Goal: Task Accomplishment & Management: Complete application form

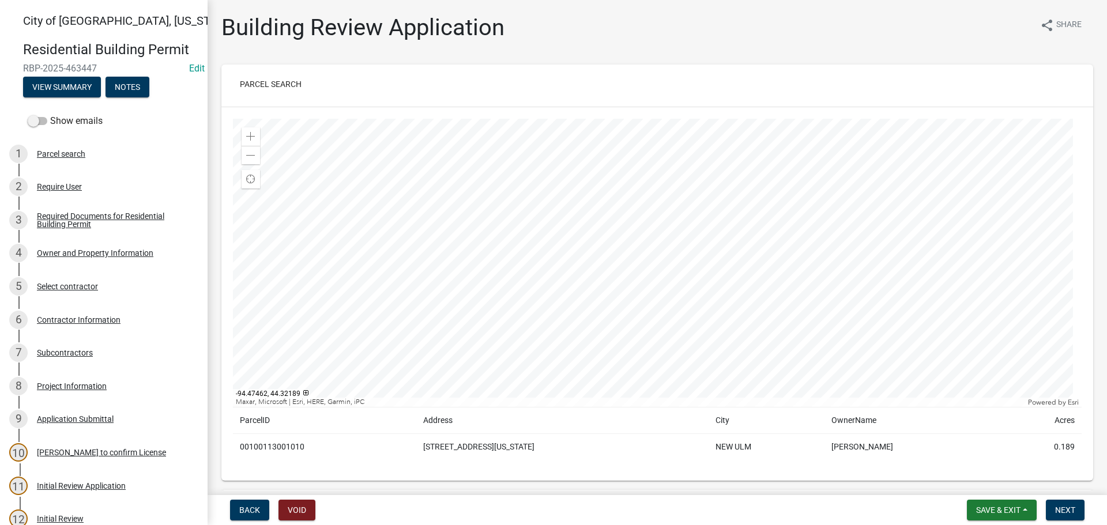
scroll to position [58, 0]
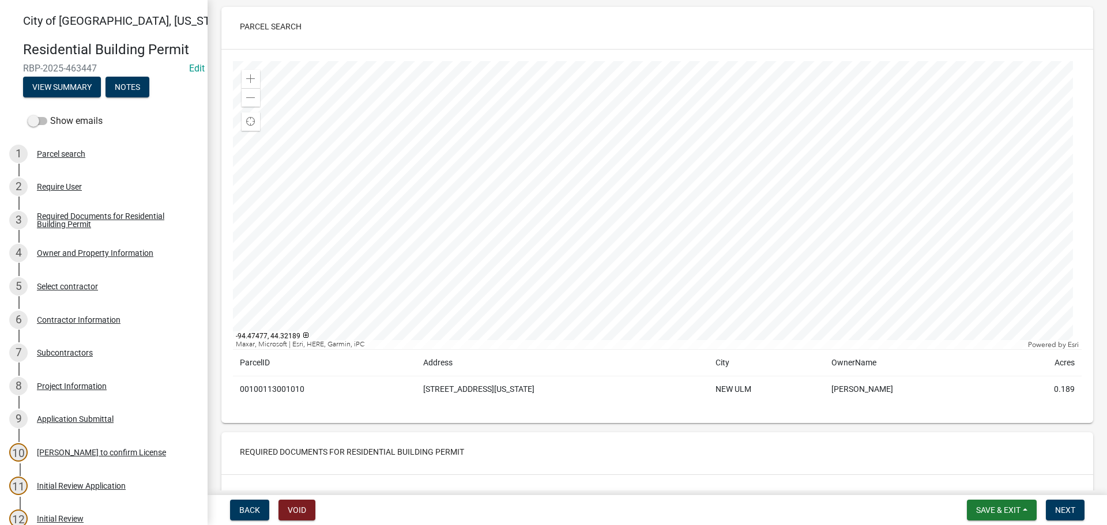
click at [417, 240] on div at bounding box center [657, 205] width 849 height 288
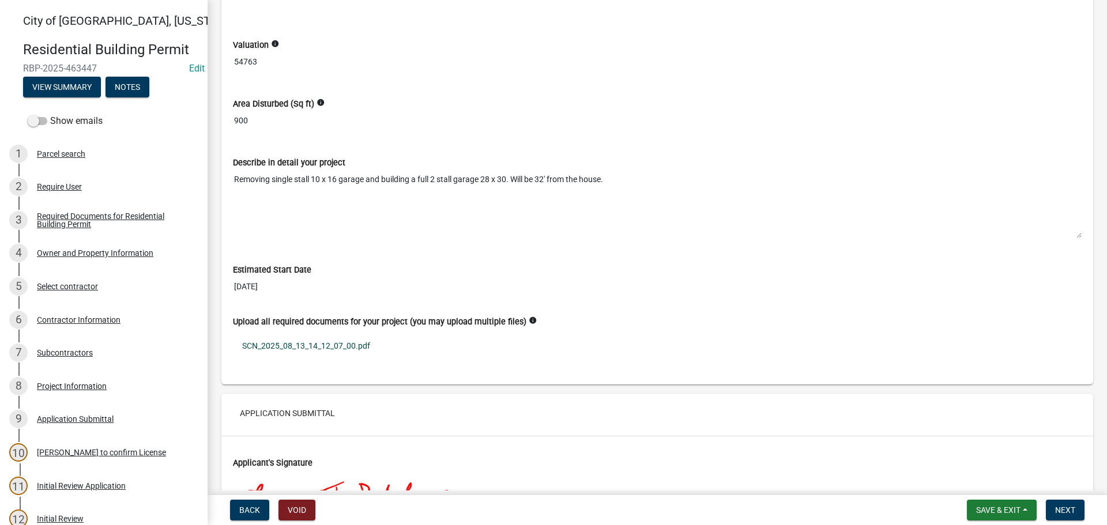
scroll to position [2940, 0]
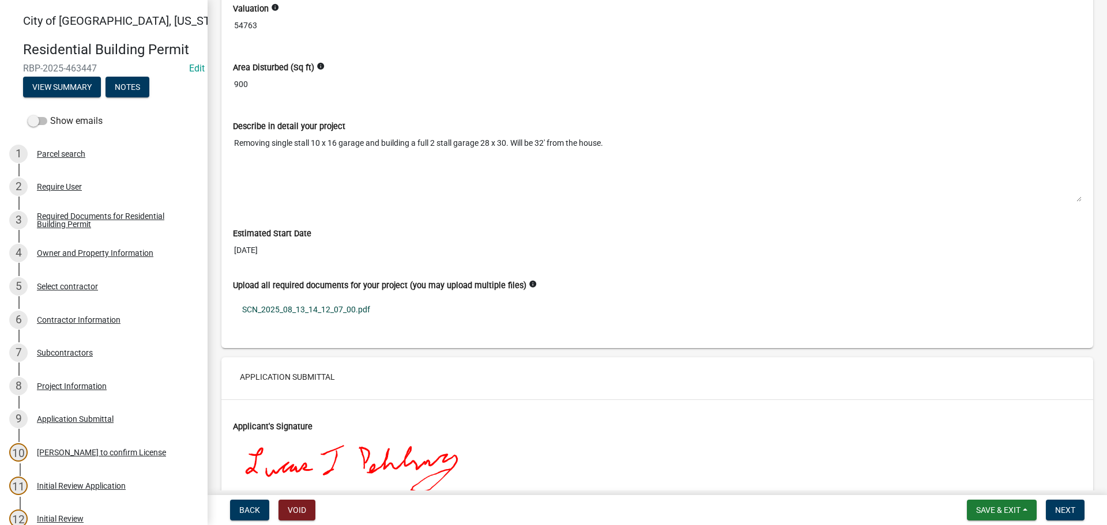
click at [293, 312] on link "SCN_2025_08_13_14_12_07_00.pdf" at bounding box center [657, 309] width 849 height 27
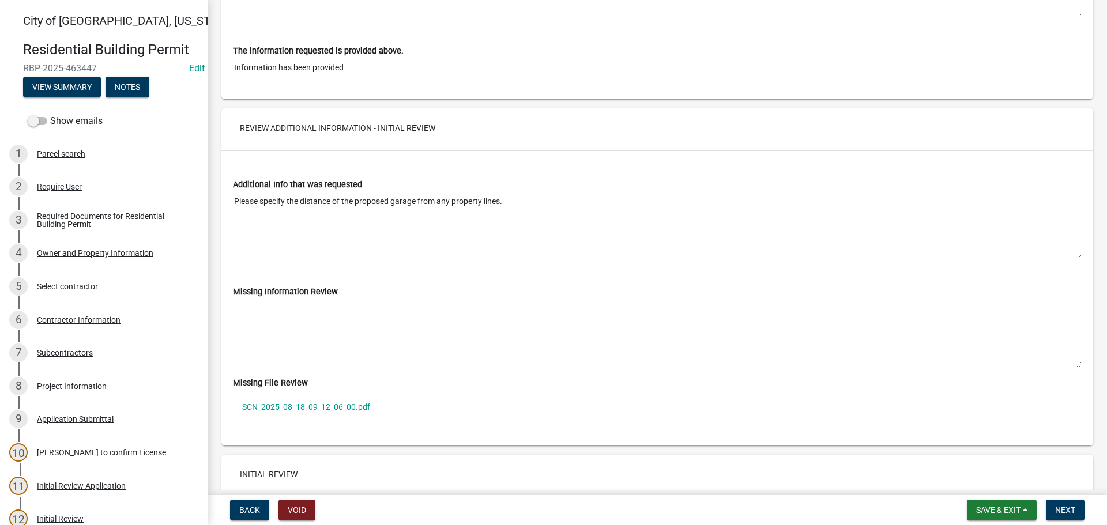
scroll to position [4209, 0]
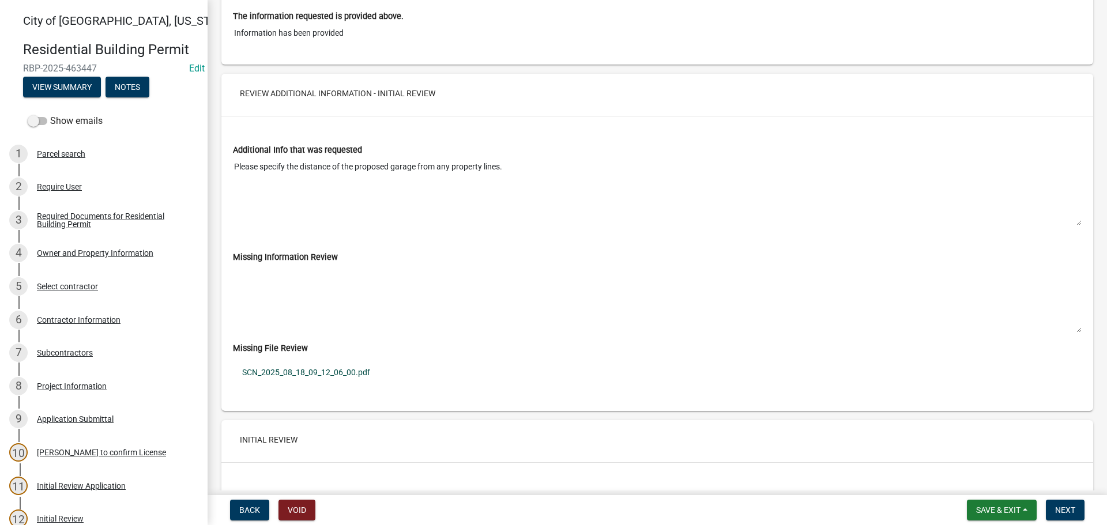
click at [299, 375] on link "SCN_2025_08_18_09_12_06_00.pdf" at bounding box center [657, 372] width 849 height 27
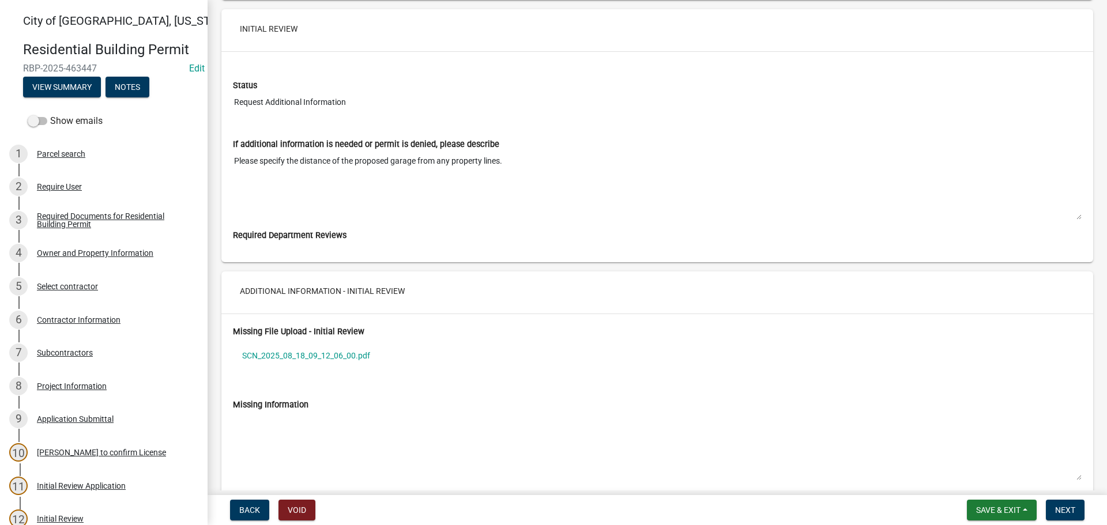
scroll to position [3709, 0]
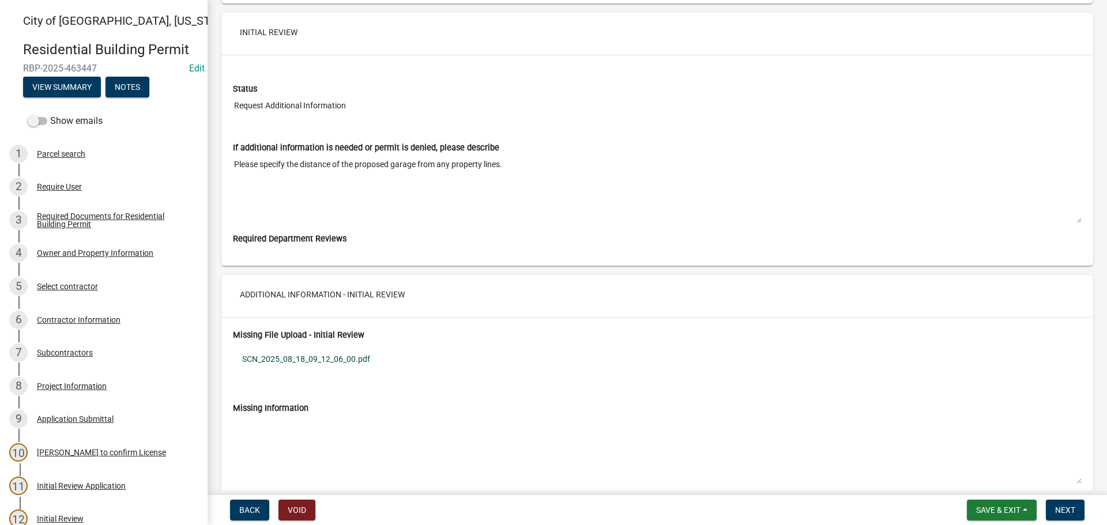
click at [302, 356] on link "SCN_2025_08_18_09_12_06_00.pdf" at bounding box center [657, 359] width 849 height 27
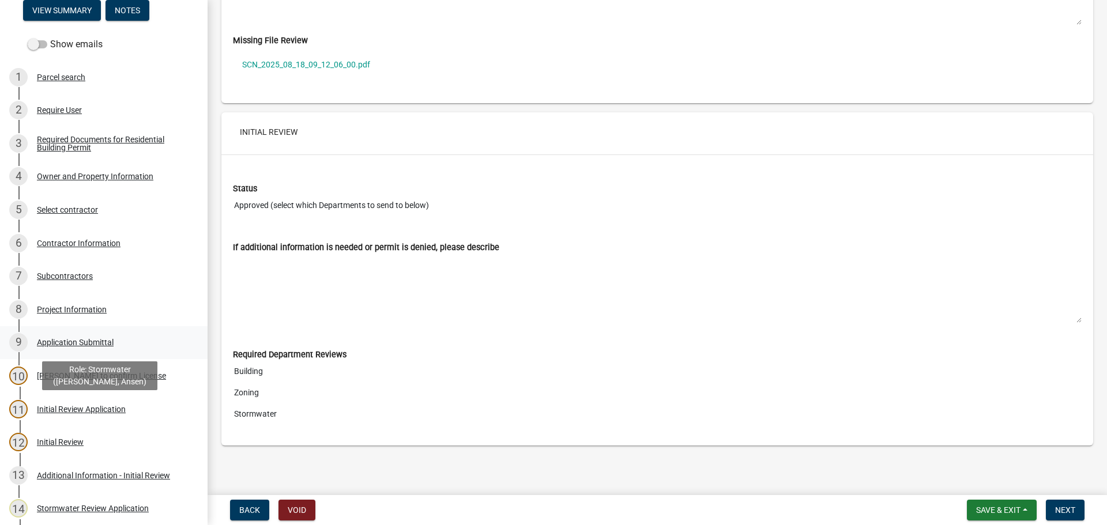
scroll to position [173, 0]
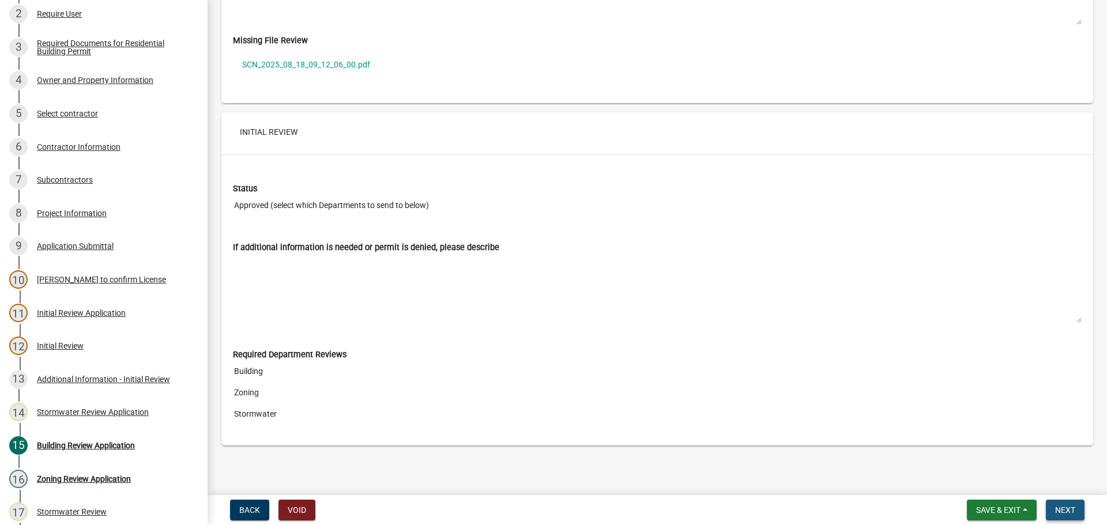
click at [1073, 507] on span "Next" at bounding box center [1065, 510] width 20 height 9
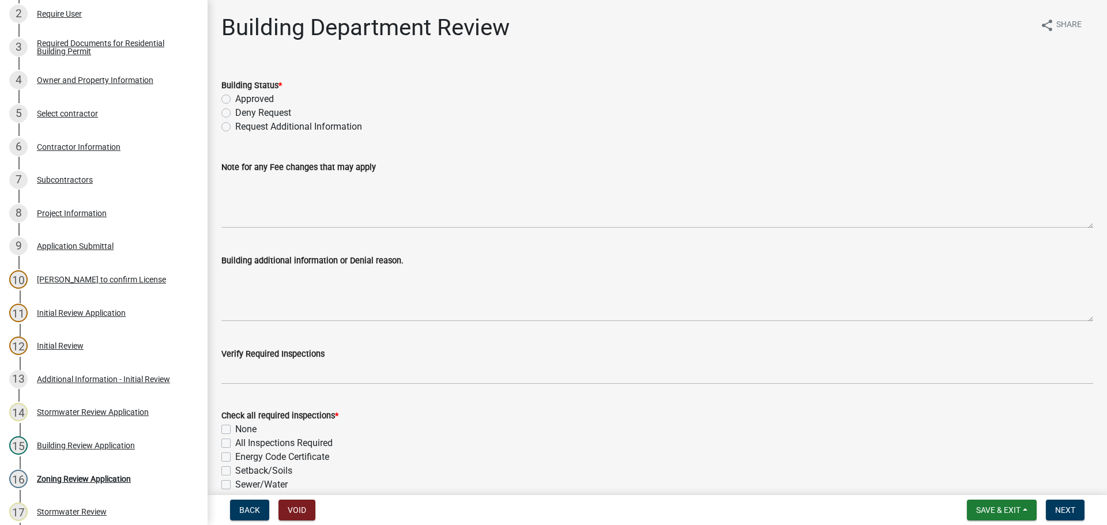
click at [232, 126] on div "Request Additional Information" at bounding box center [657, 127] width 872 height 14
click at [235, 130] on label "Request Additional Information" at bounding box center [298, 127] width 127 height 14
click at [235, 127] on input "Request Additional Information" at bounding box center [238, 123] width 7 height 7
radio input "true"
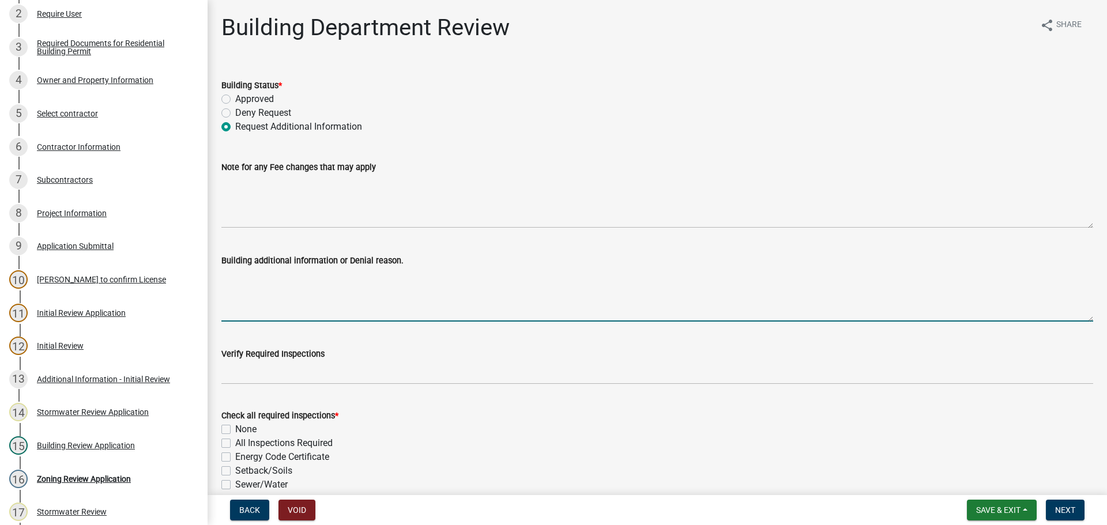
click at [264, 295] on textarea "Building additional information or Denial reason." at bounding box center [657, 295] width 872 height 54
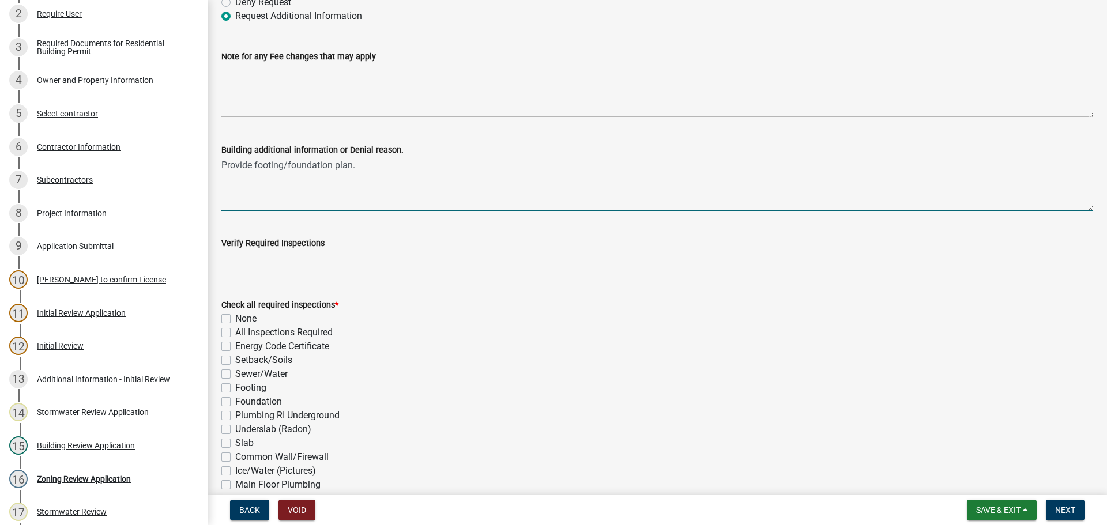
scroll to position [115, 0]
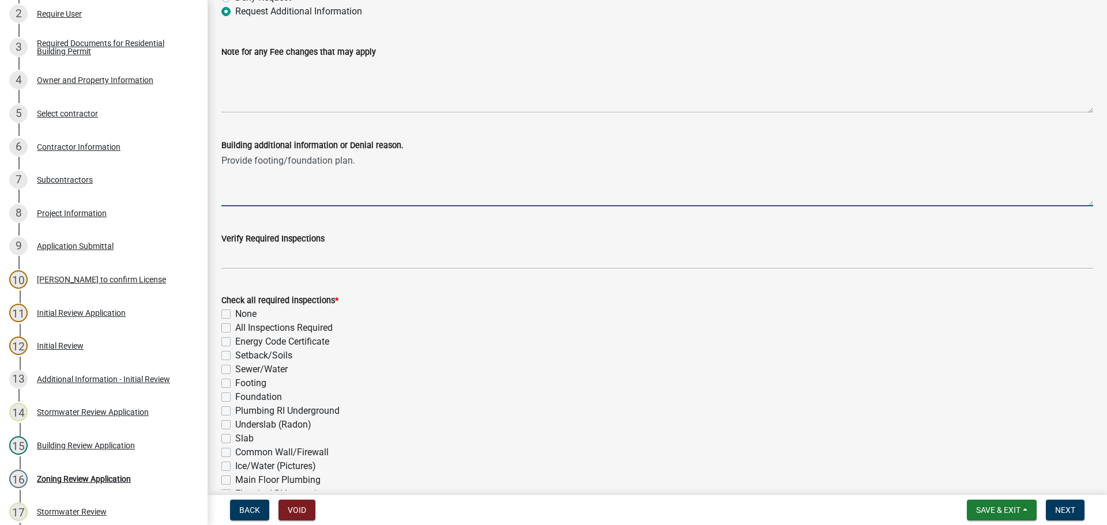
type textarea "Provide footing/foundation plan."
click at [231, 357] on div "Setback/Soils" at bounding box center [657, 356] width 872 height 14
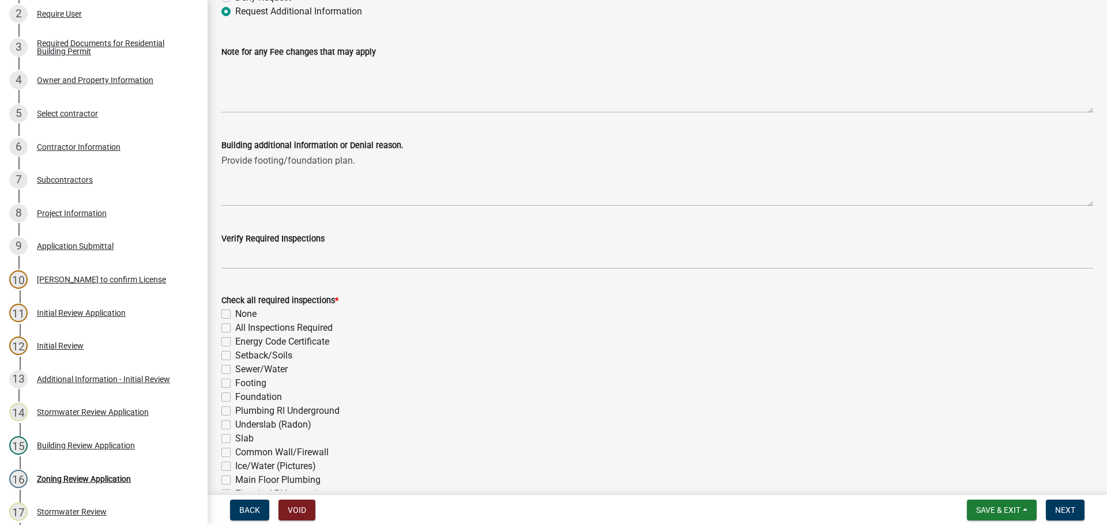
click at [235, 357] on label "Setback/Soils" at bounding box center [263, 356] width 57 height 14
click at [235, 356] on input "Setback/Soils" at bounding box center [238, 352] width 7 height 7
checkbox input "true"
checkbox input "false"
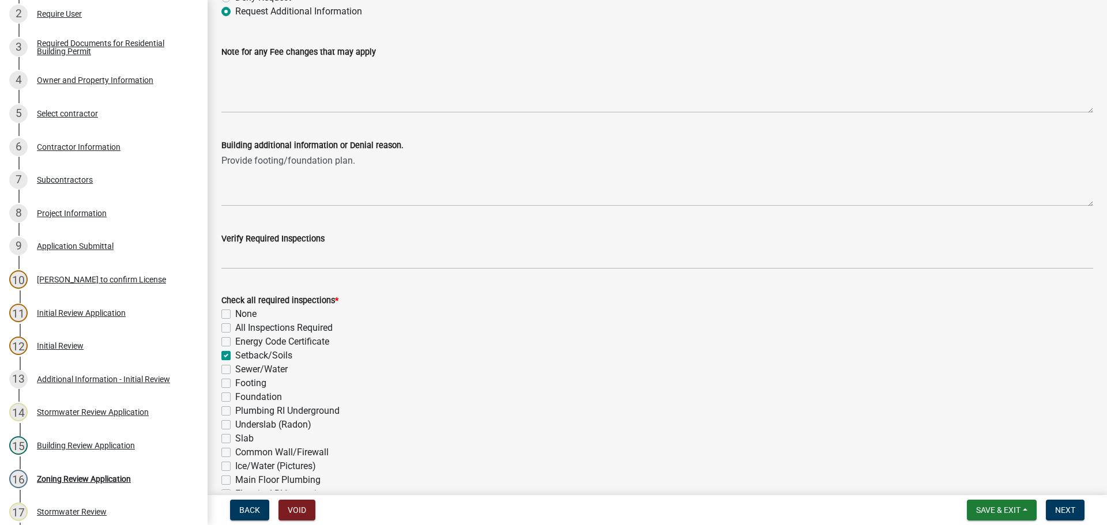
checkbox input "false"
checkbox input "true"
checkbox input "false"
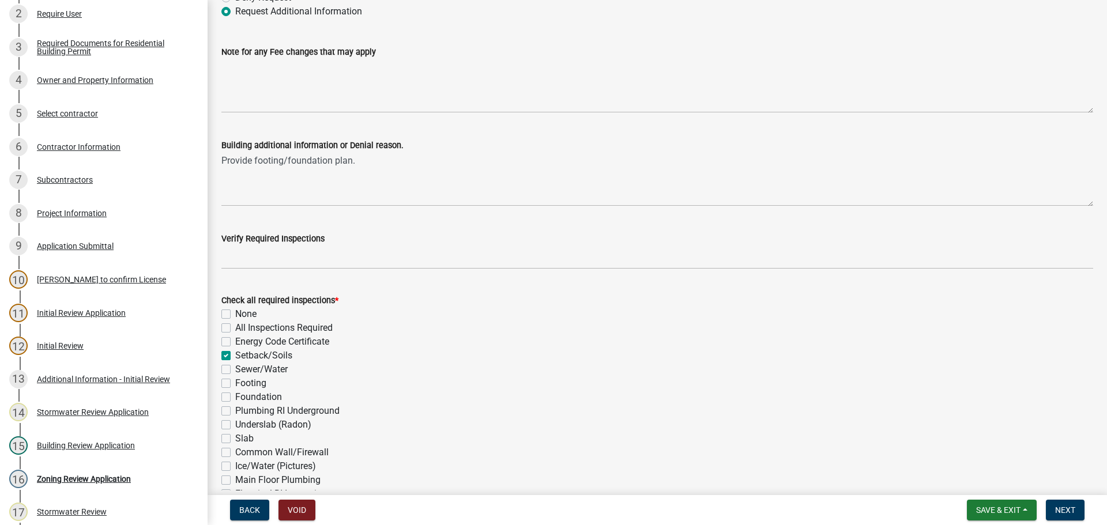
checkbox input "false"
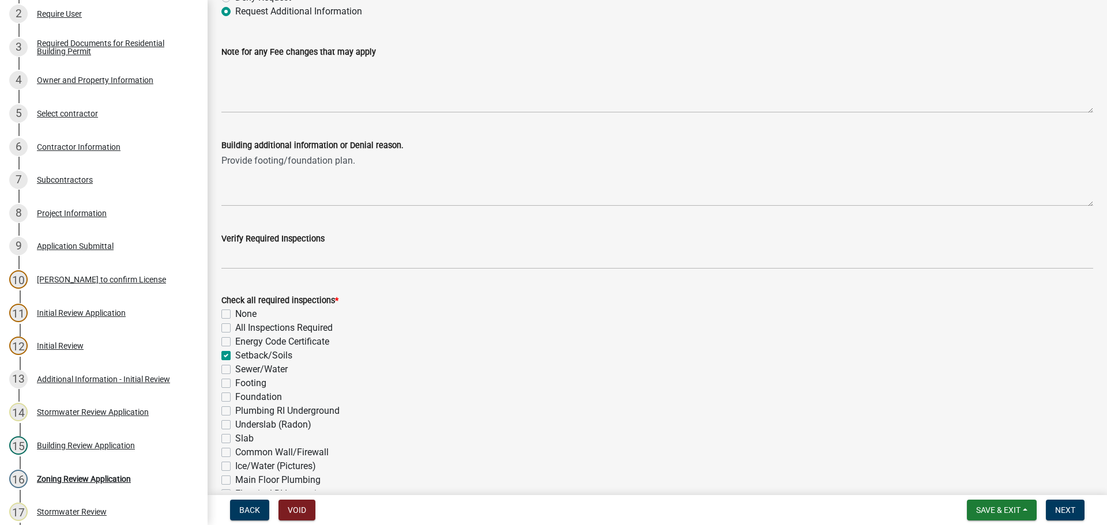
checkbox input "false"
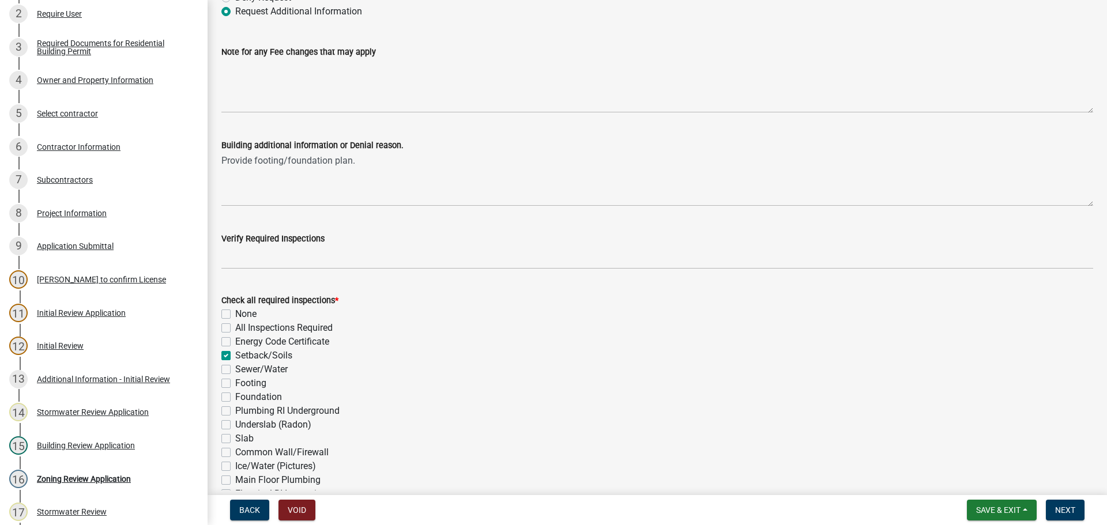
checkbox input "false"
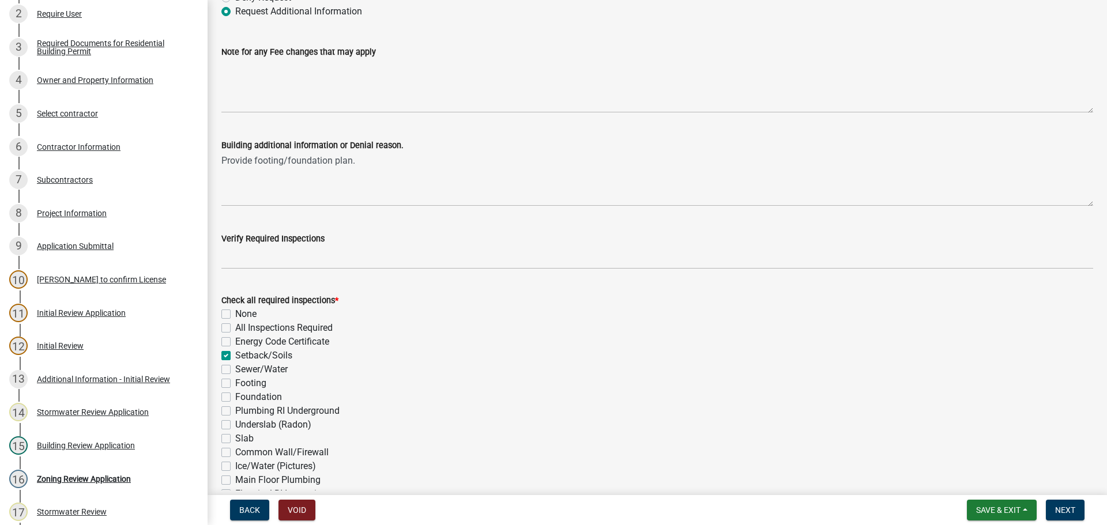
checkbox input "false"
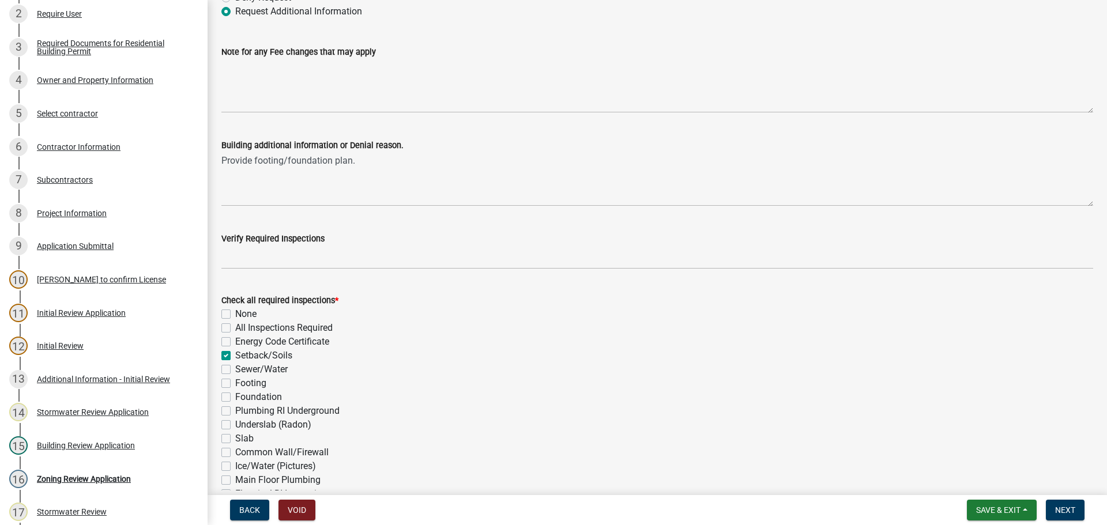
checkbox input "false"
click at [235, 380] on label "Footing" at bounding box center [250, 383] width 31 height 14
click at [235, 380] on input "Footing" at bounding box center [238, 379] width 7 height 7
checkbox input "true"
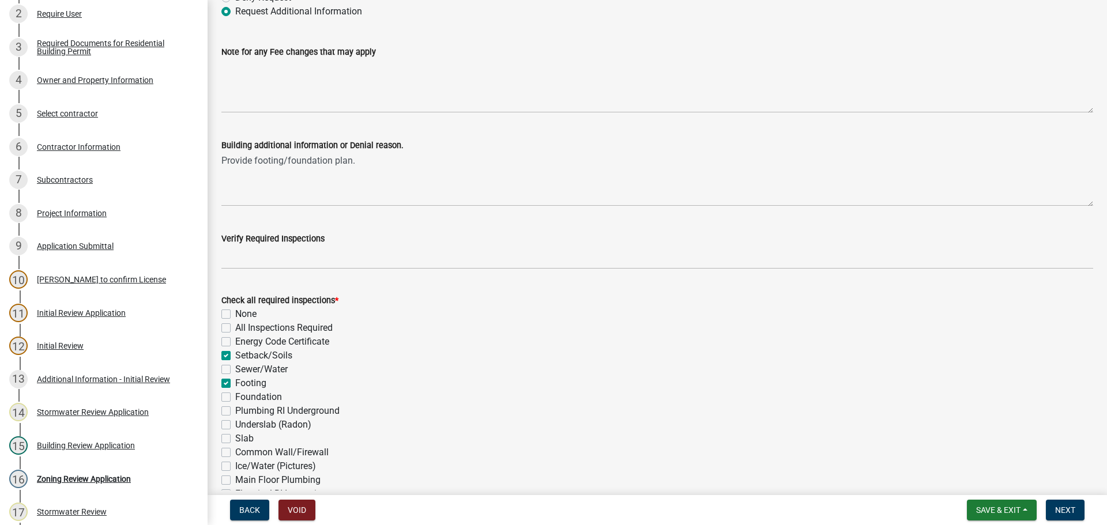
checkbox input "false"
checkbox input "true"
checkbox input "false"
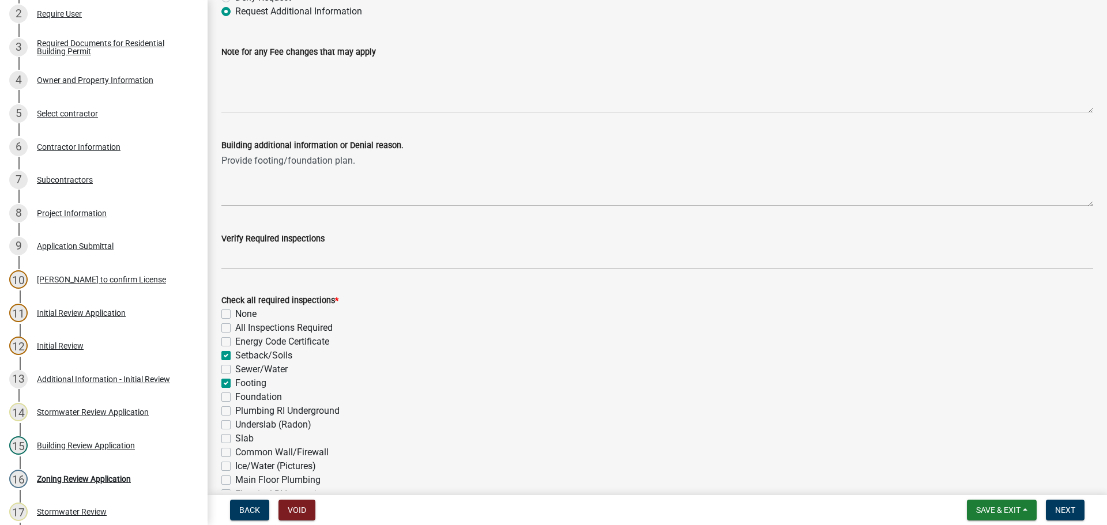
checkbox input "true"
checkbox input "false"
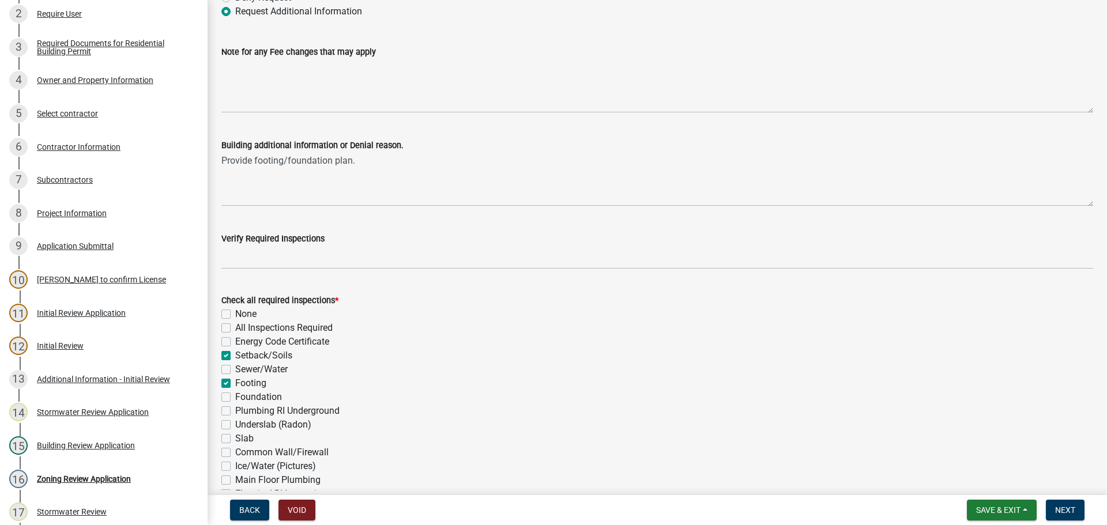
checkbox input "false"
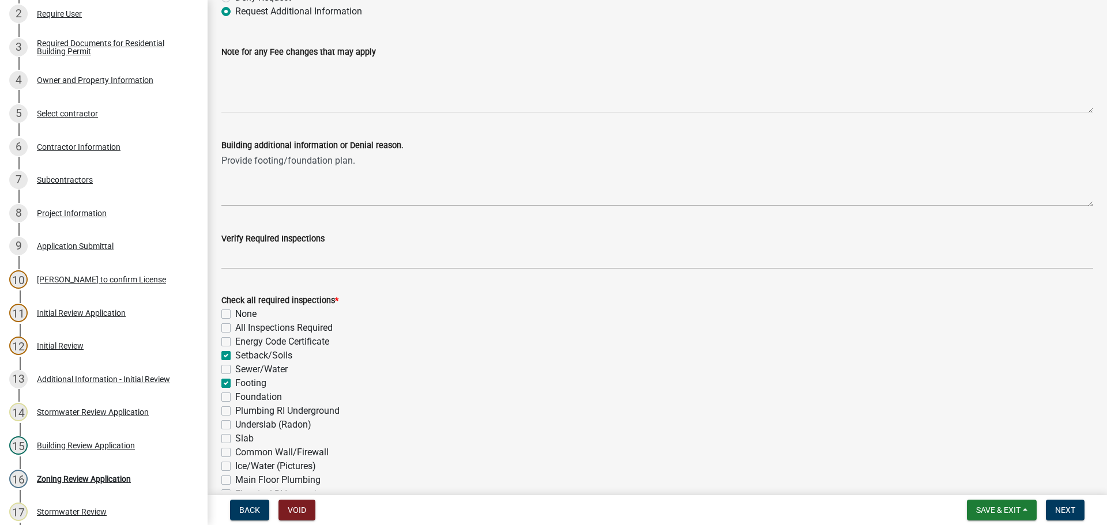
checkbox input "false"
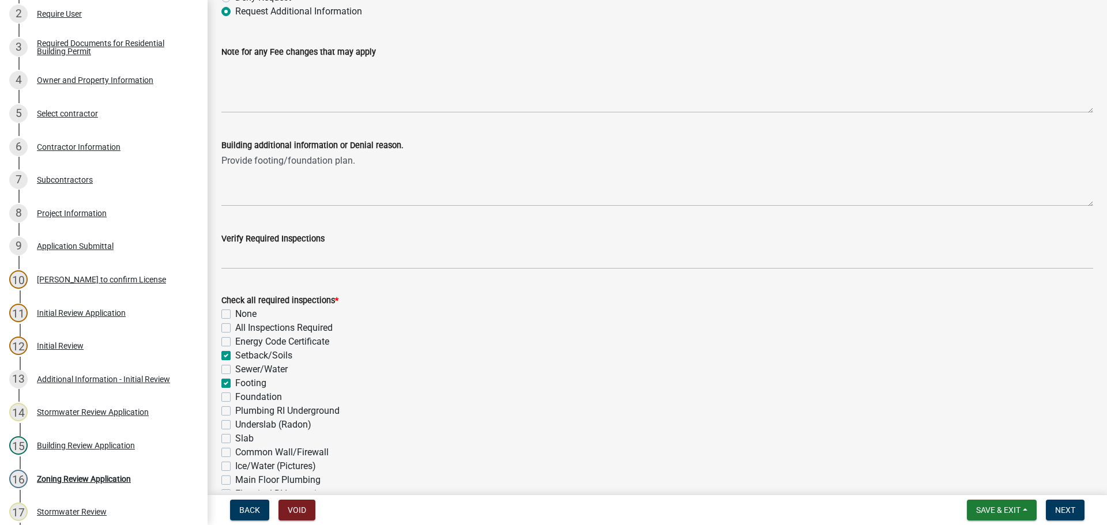
checkbox input "false"
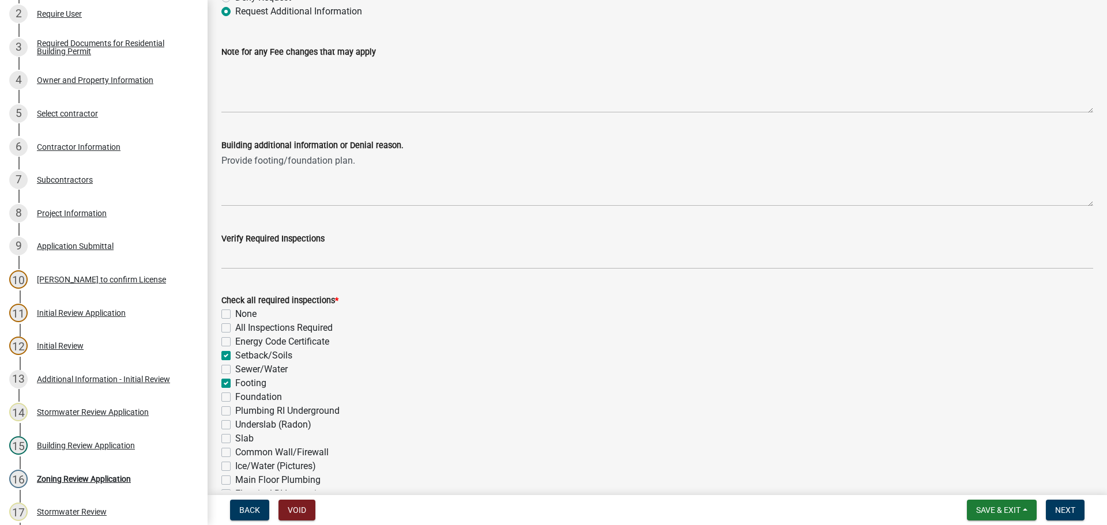
checkbox input "false"
click at [235, 397] on label "Foundation" at bounding box center [258, 397] width 47 height 14
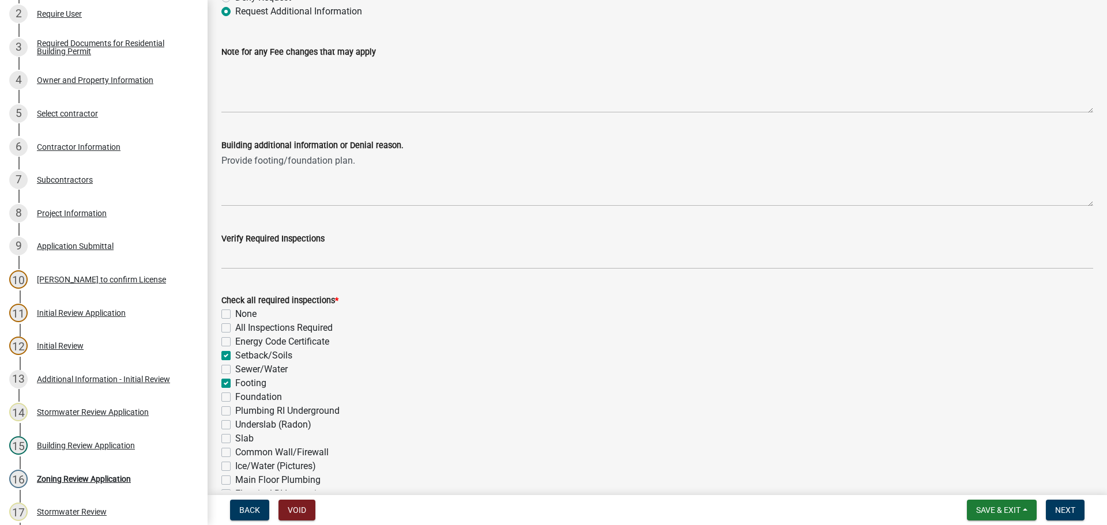
click at [235, 397] on input "Foundation" at bounding box center [238, 393] width 7 height 7
checkbox input "true"
checkbox input "false"
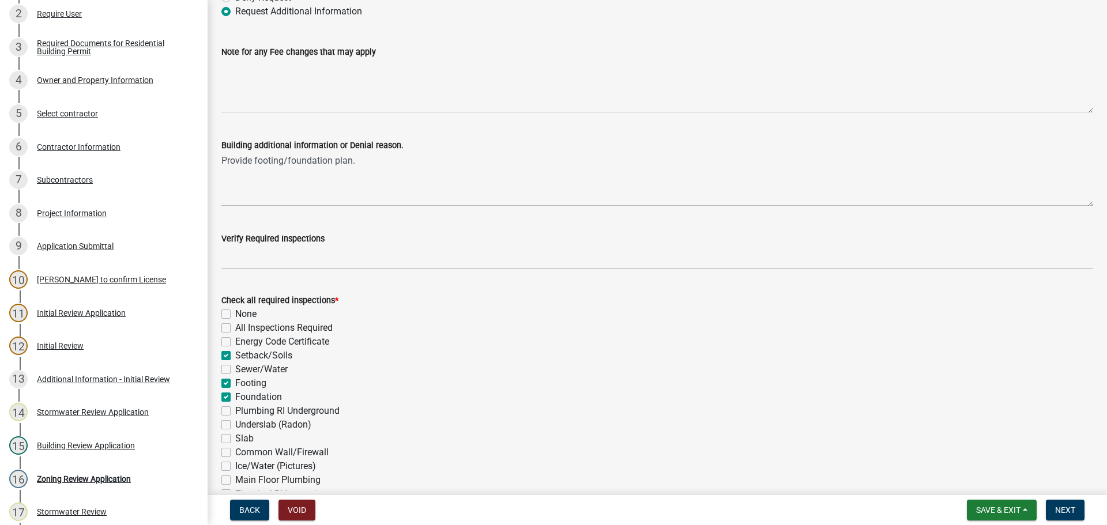
checkbox input "true"
checkbox input "false"
checkbox input "true"
checkbox input "false"
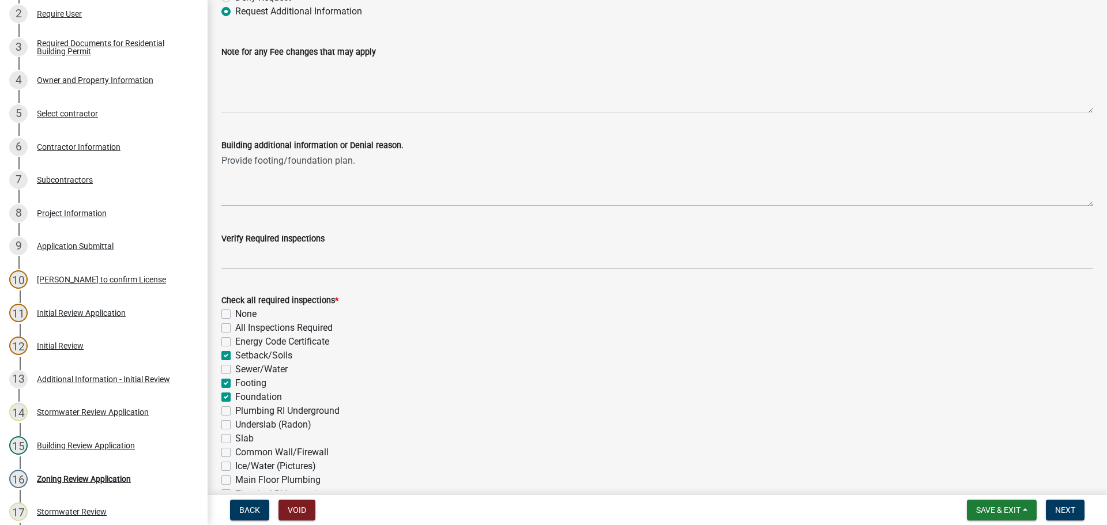
checkbox input "false"
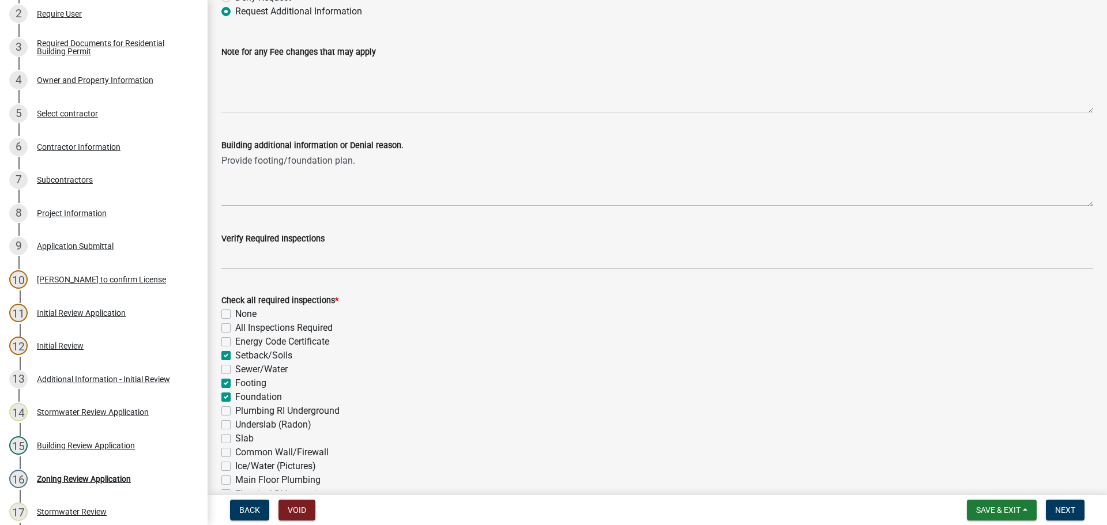
checkbox input "false"
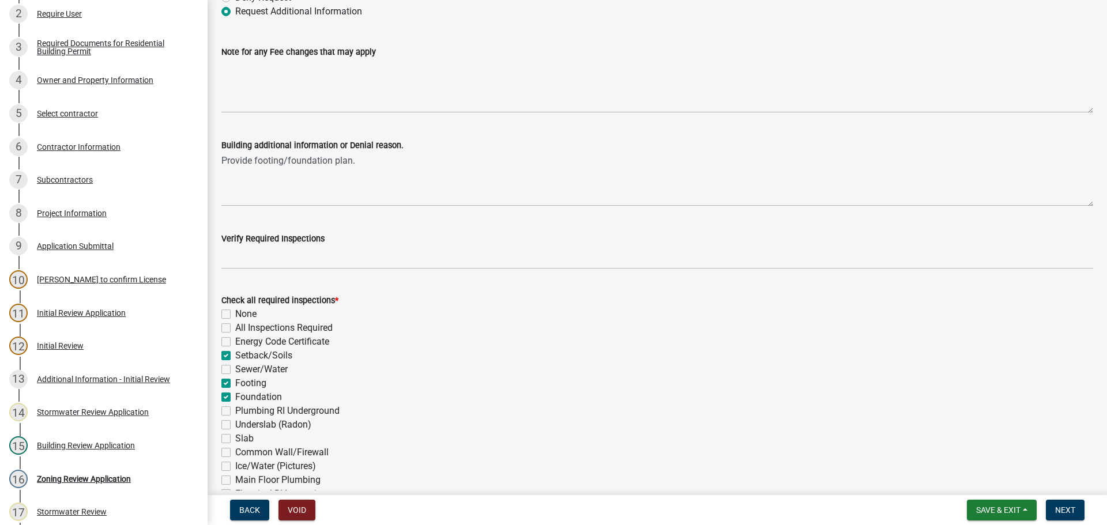
checkbox input "false"
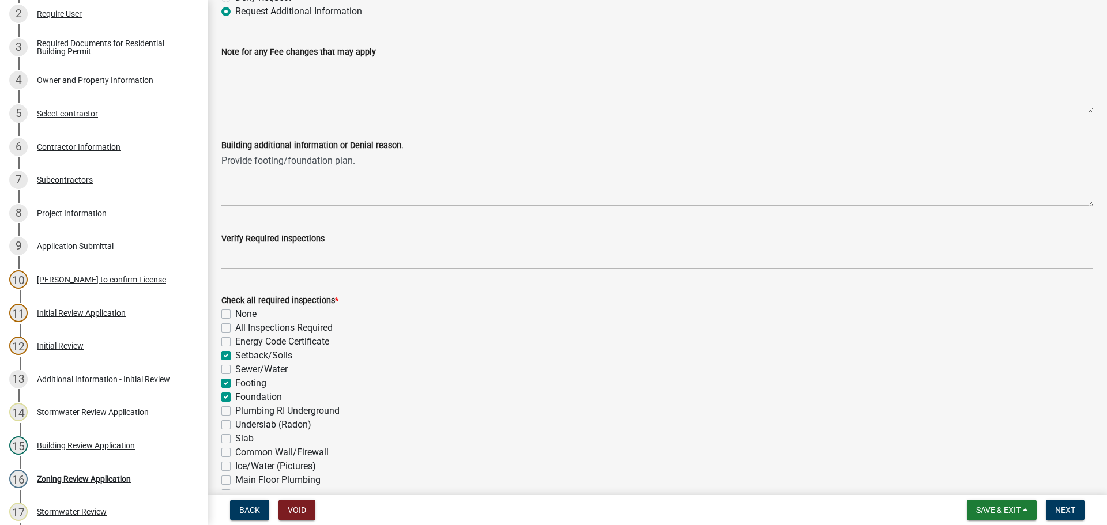
checkbox input "false"
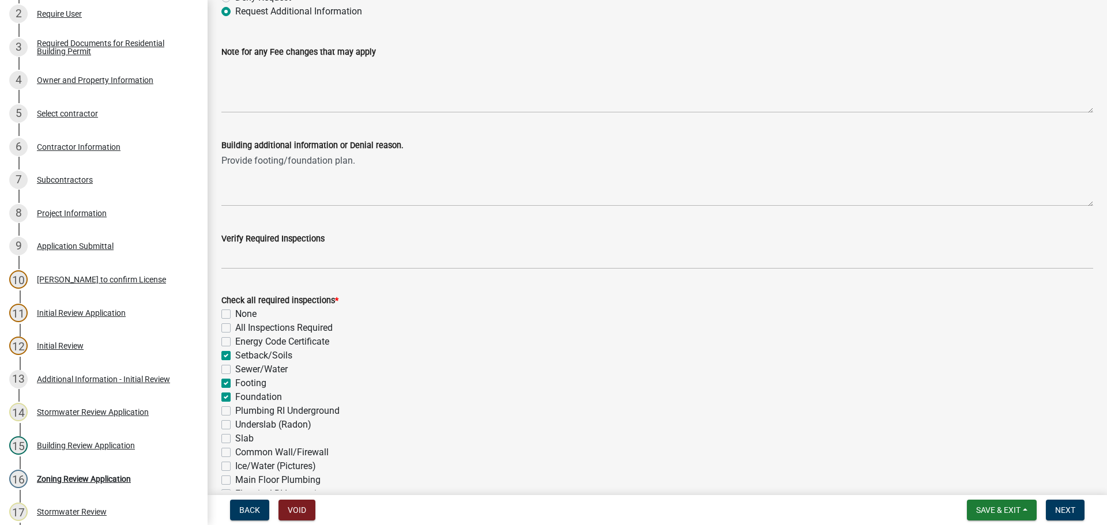
checkbox input "false"
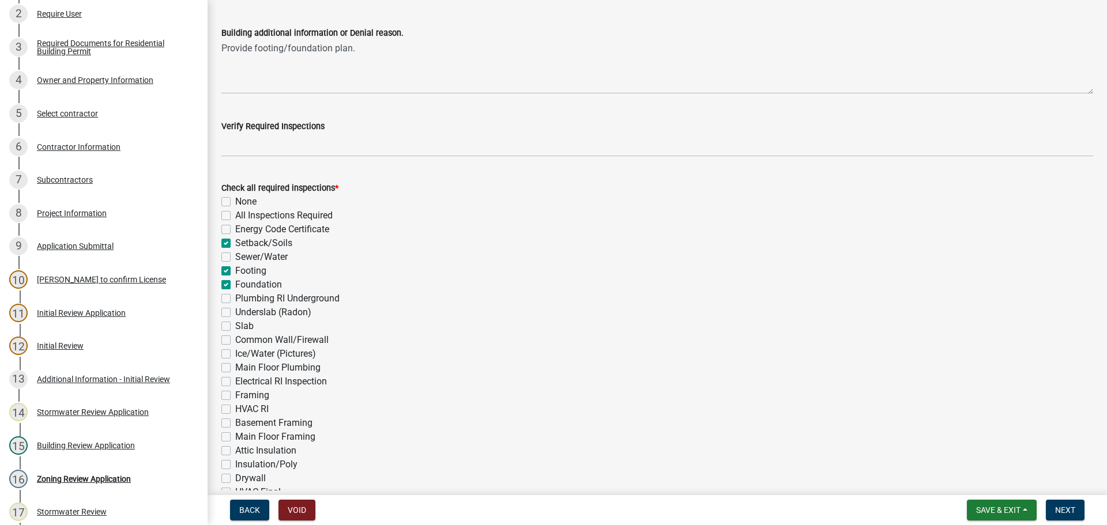
scroll to position [231, 0]
click at [235, 376] on label "Electrical RI Inspection" at bounding box center [281, 379] width 92 height 14
click at [235, 376] on input "Electrical RI Inspection" at bounding box center [238, 375] width 7 height 7
checkbox input "true"
checkbox input "false"
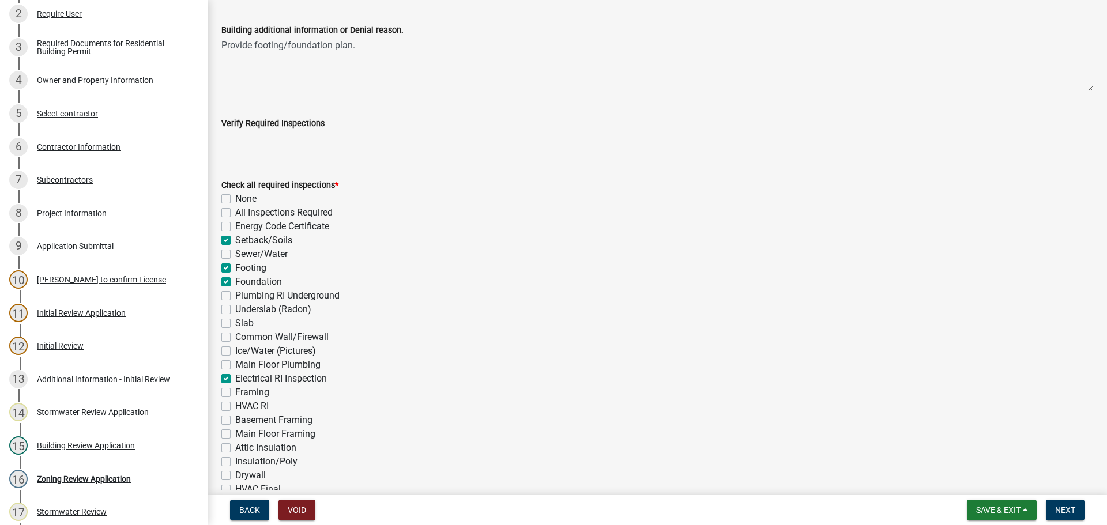
checkbox input "false"
checkbox input "true"
checkbox input "false"
checkbox input "true"
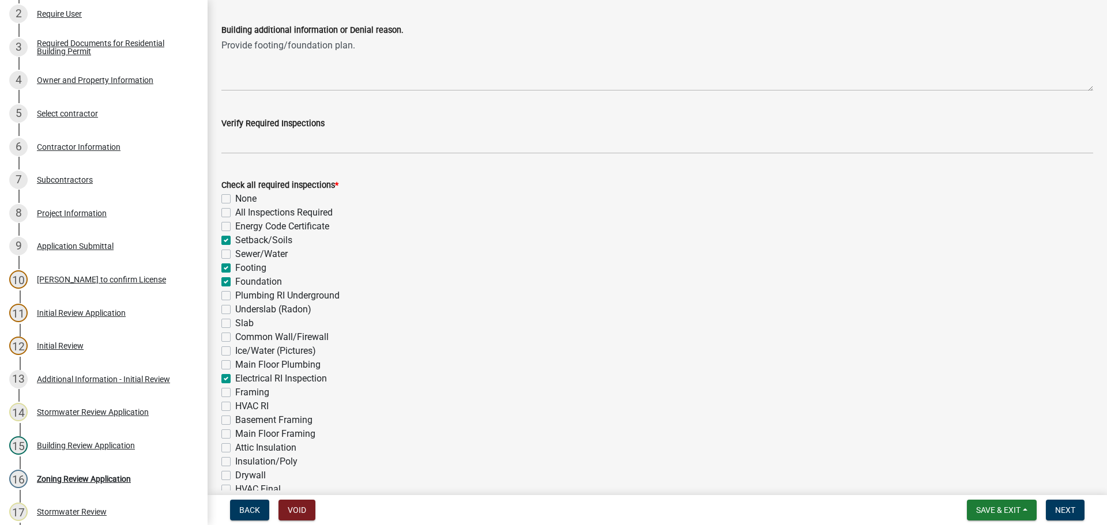
checkbox input "true"
checkbox input "false"
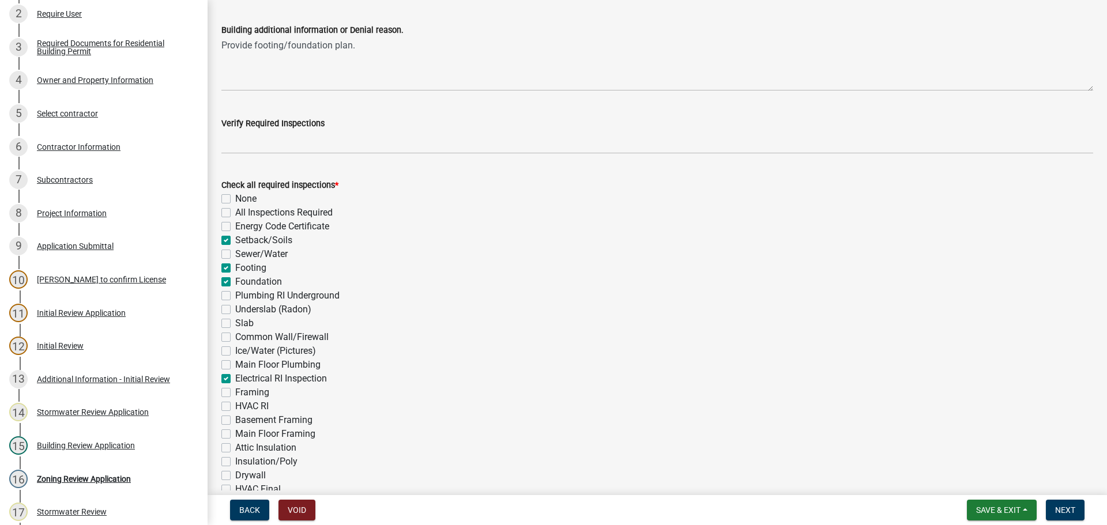
checkbox input "false"
checkbox input "true"
checkbox input "false"
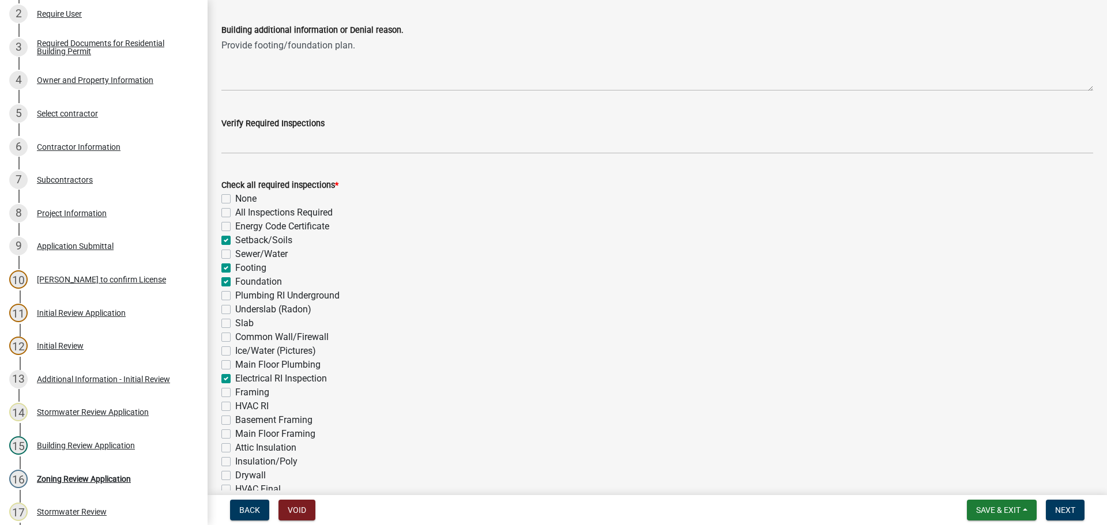
checkbox input "false"
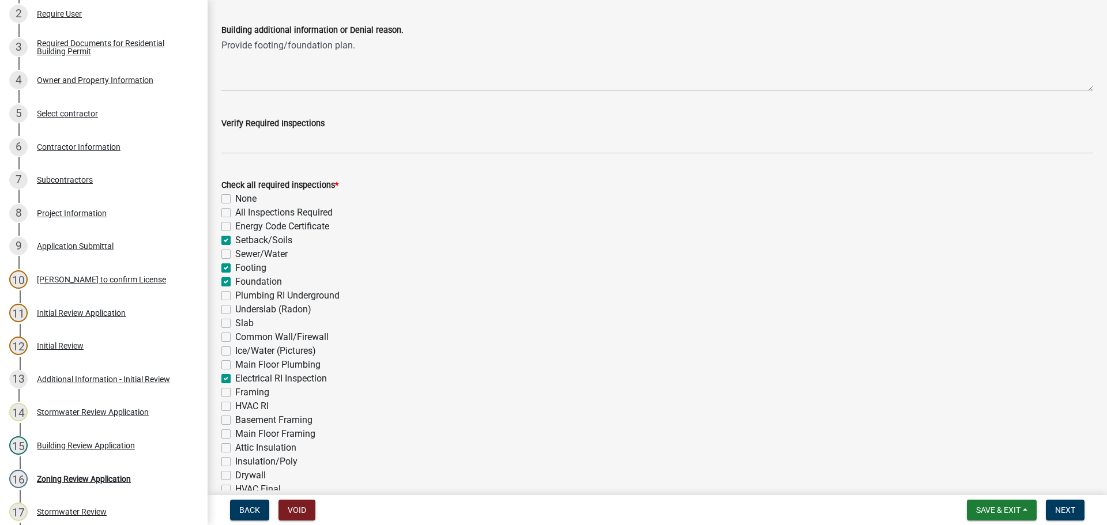
checkbox input "false"
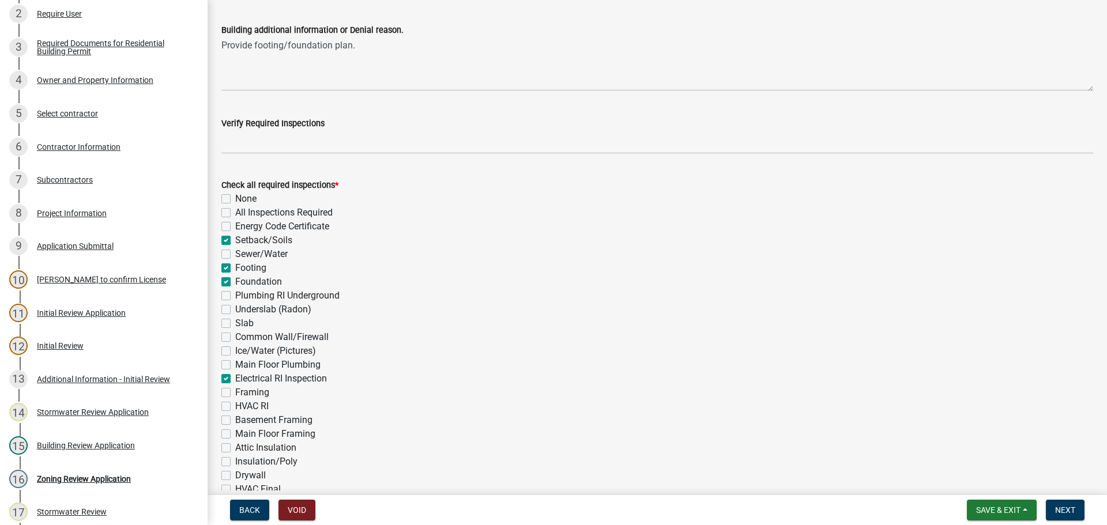
checkbox input "false"
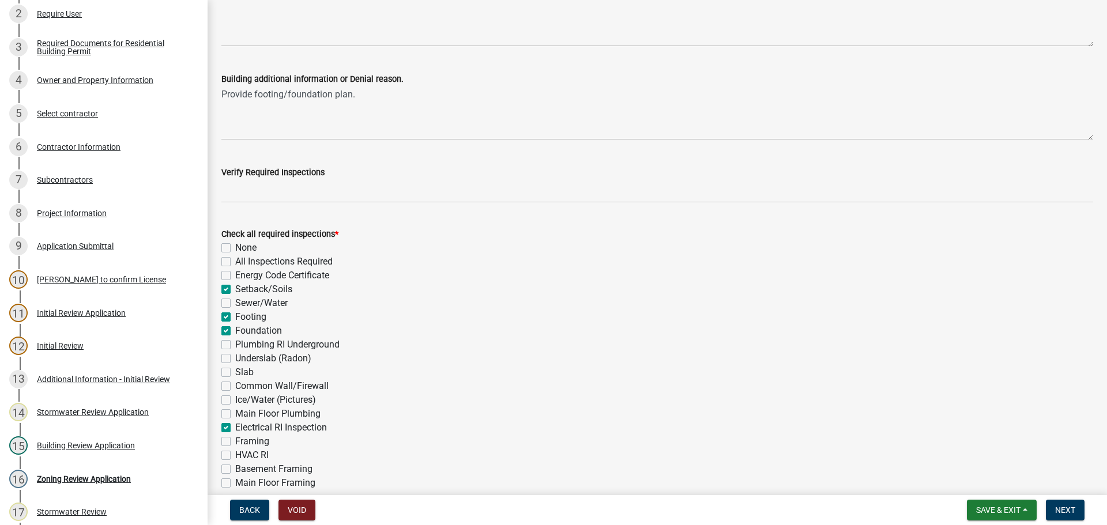
scroll to position [0, 0]
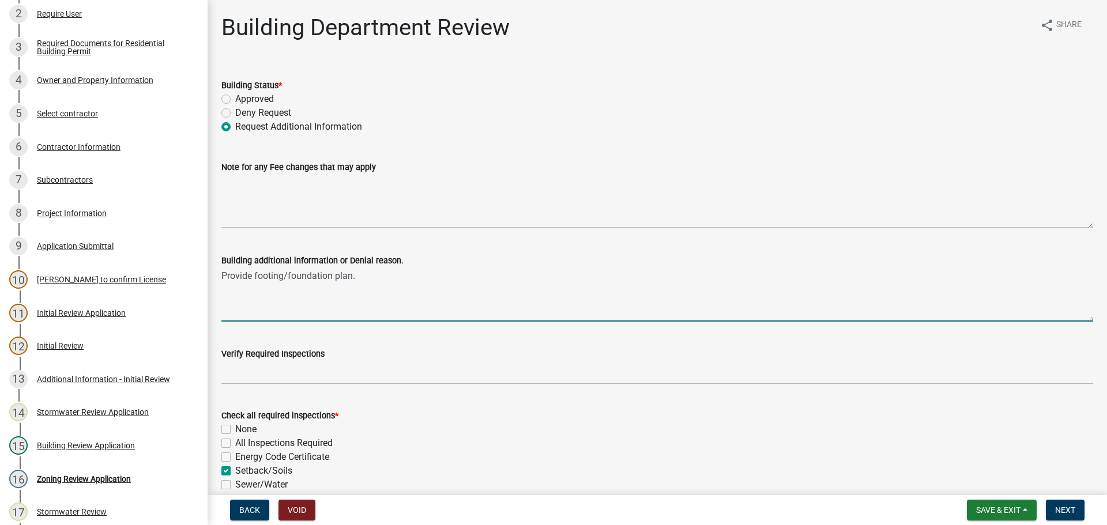
click at [355, 277] on textarea "Provide footing/foundation plan." at bounding box center [657, 295] width 872 height 54
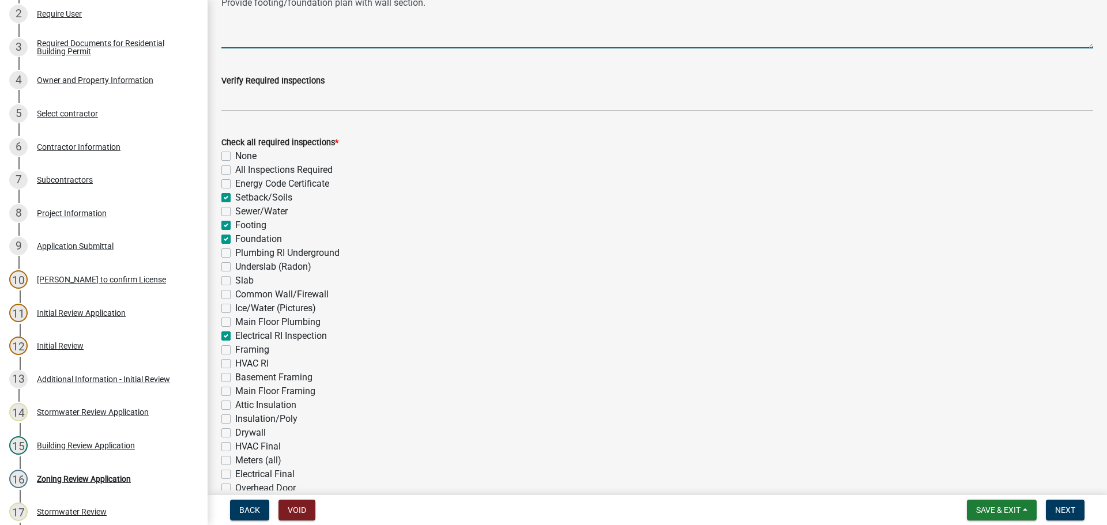
scroll to position [389, 0]
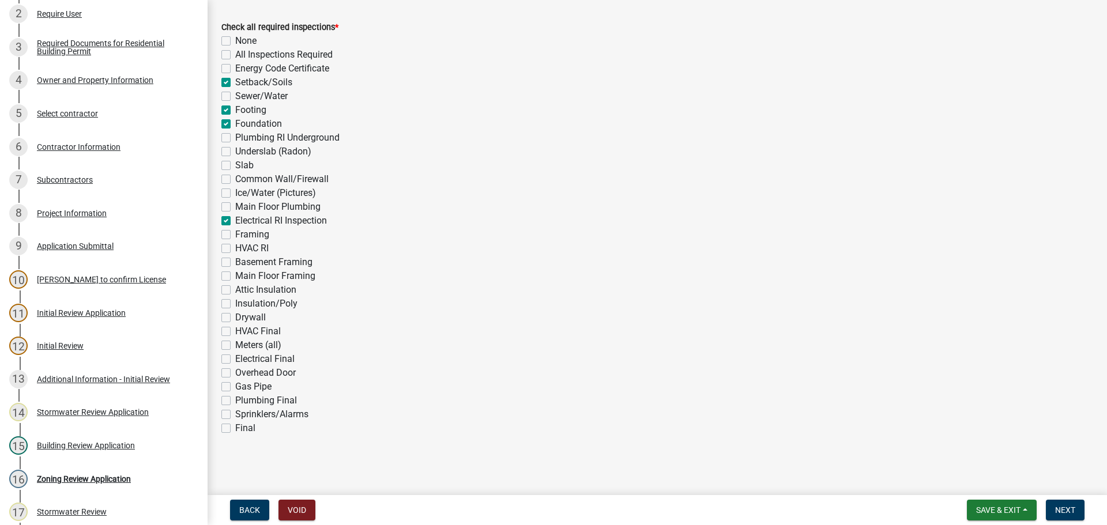
type textarea "Provide footing/foundation plan with wall section."
click at [235, 428] on label "Final" at bounding box center [245, 428] width 20 height 14
click at [235, 428] on input "Final" at bounding box center [238, 424] width 7 height 7
checkbox input "true"
checkbox input "false"
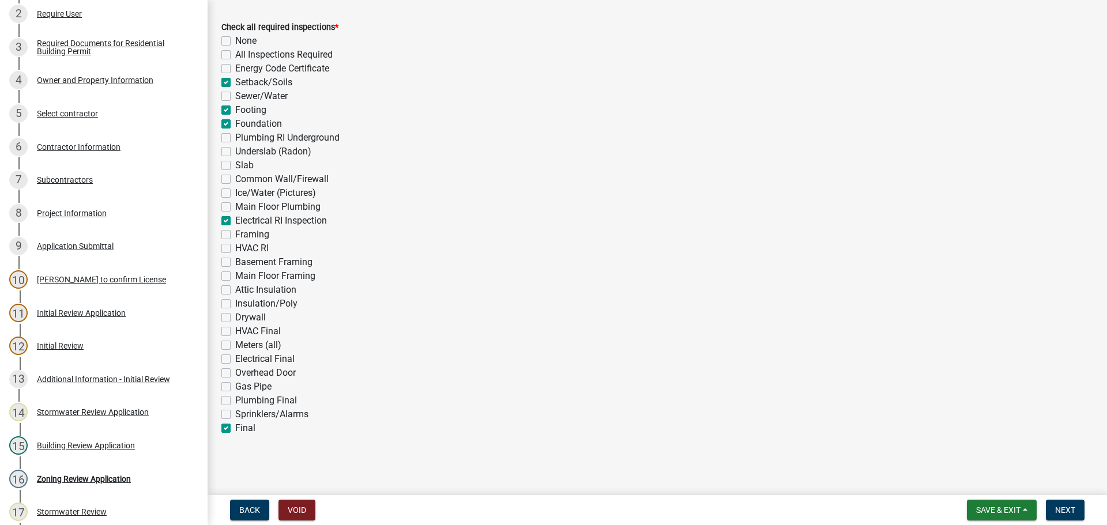
checkbox input "false"
checkbox input "true"
checkbox input "false"
checkbox input "true"
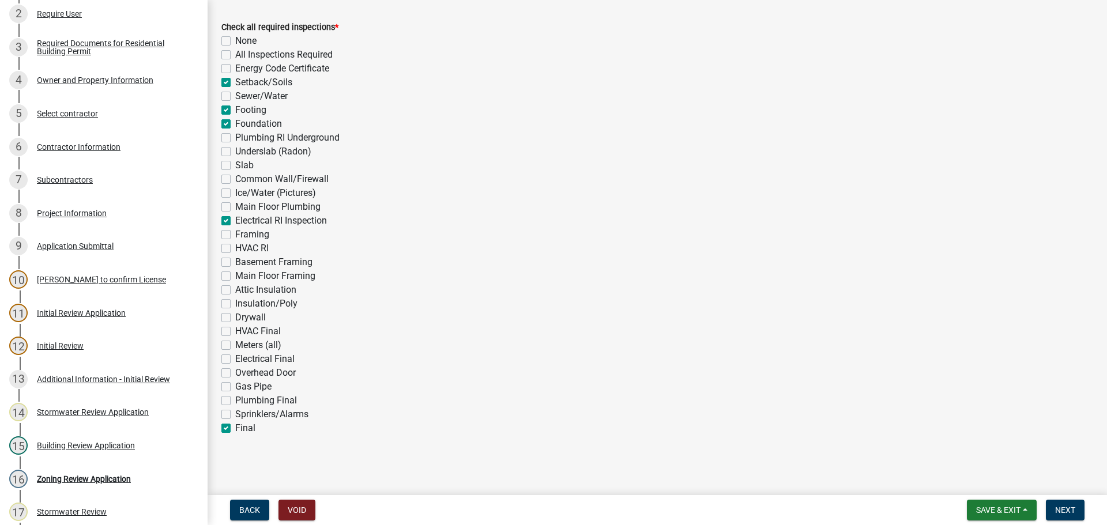
checkbox input "true"
checkbox input "false"
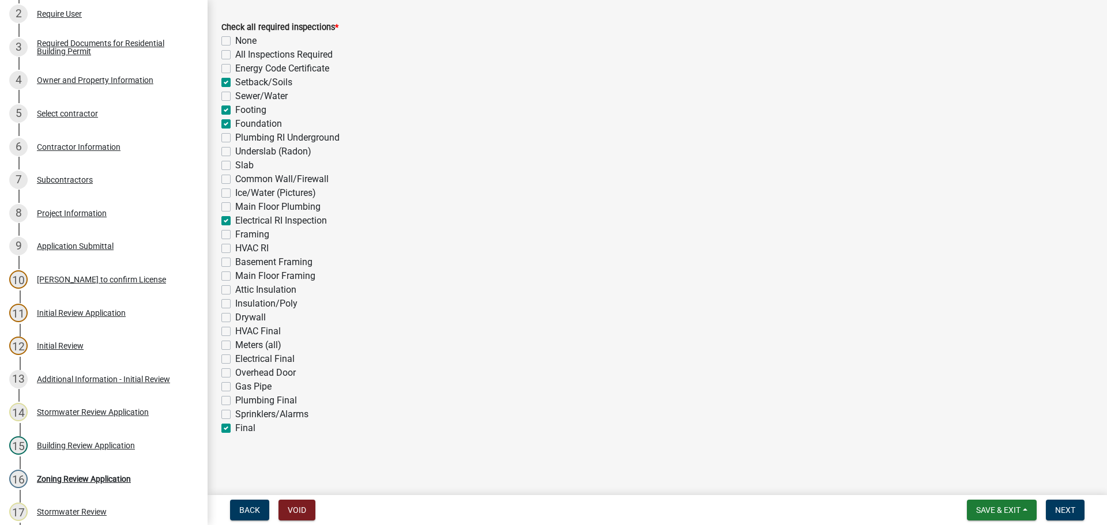
checkbox input "false"
checkbox input "true"
checkbox input "false"
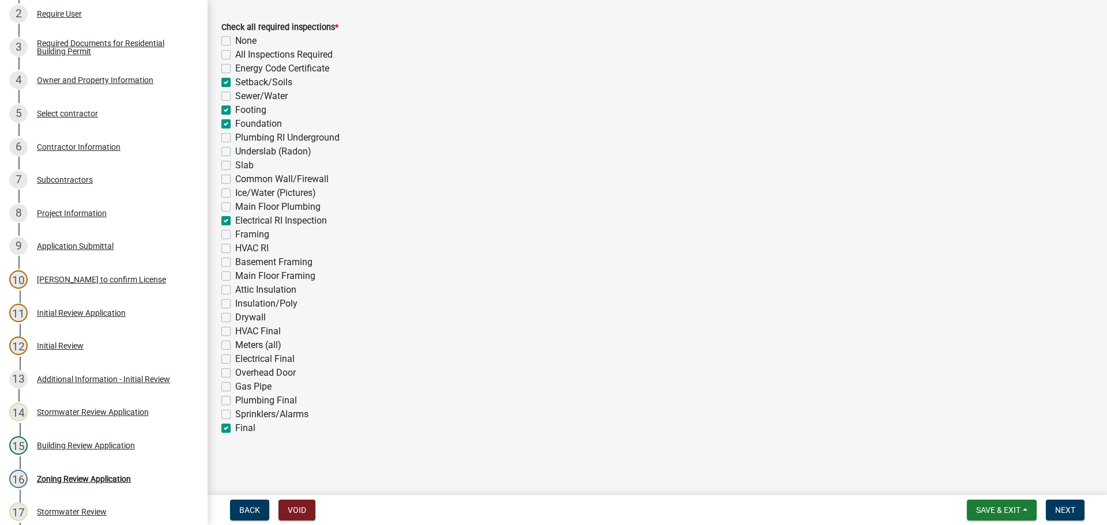
checkbox input "false"
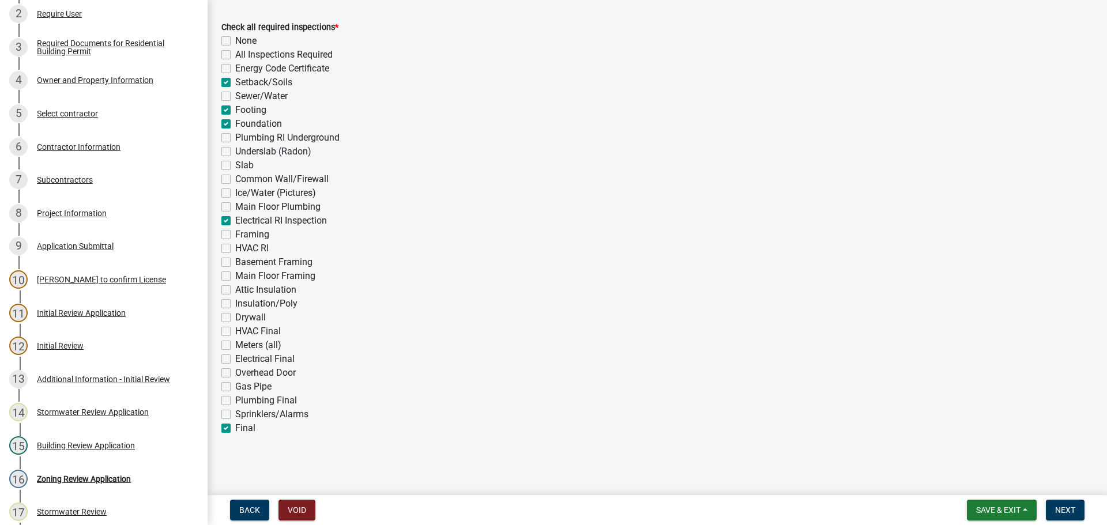
checkbox input "false"
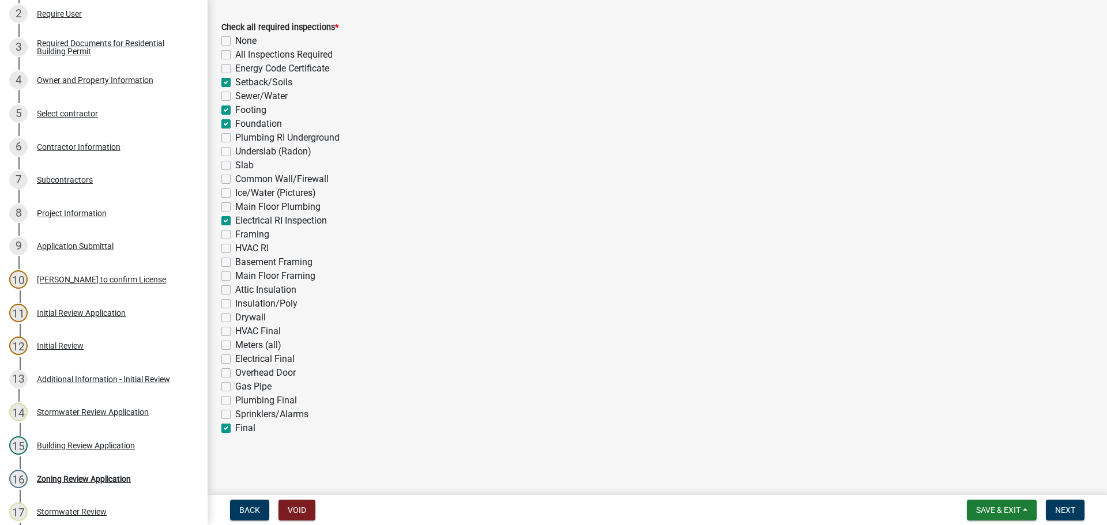
checkbox input "false"
checkbox input "true"
click at [235, 374] on label "Overhead Door" at bounding box center [265, 373] width 61 height 14
click at [235, 374] on input "Overhead Door" at bounding box center [238, 369] width 7 height 7
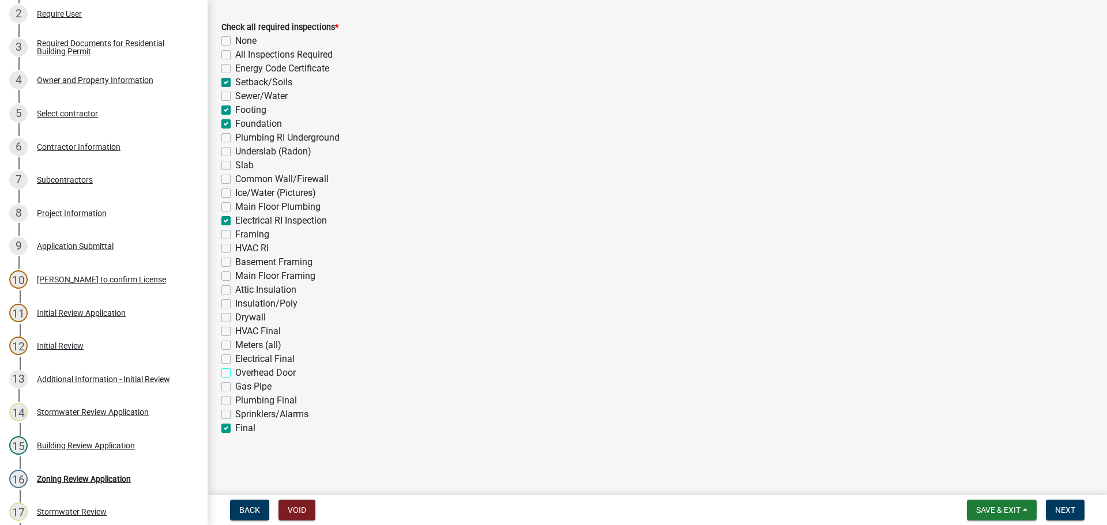
checkbox input "true"
checkbox input "false"
checkbox input "true"
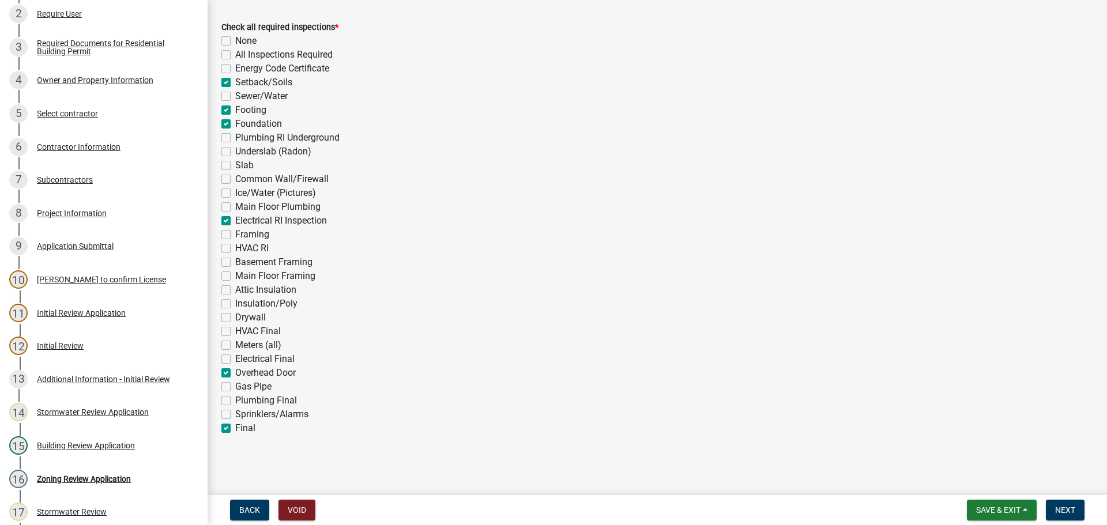
checkbox input "false"
checkbox input "true"
checkbox input "false"
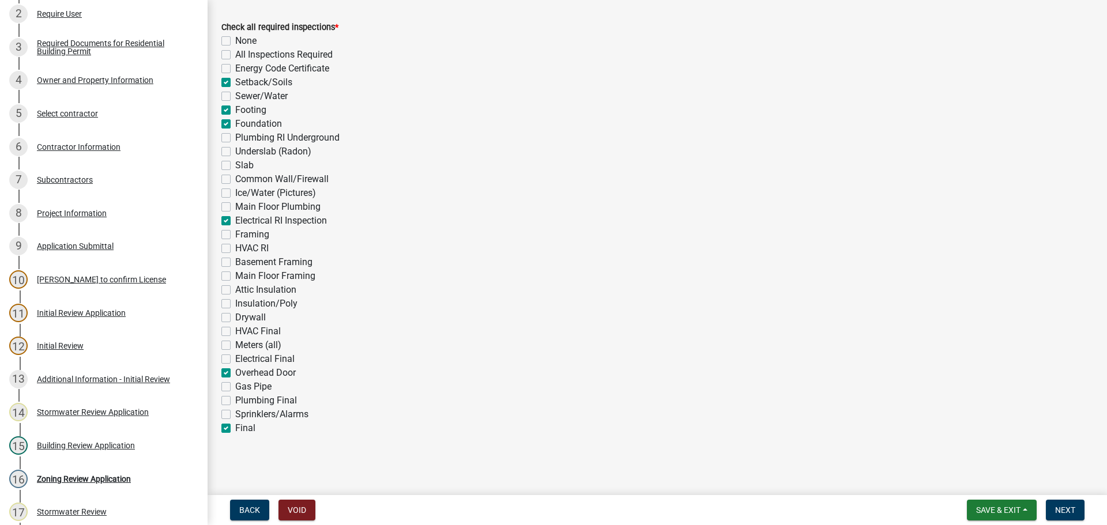
checkbox input "false"
checkbox input "true"
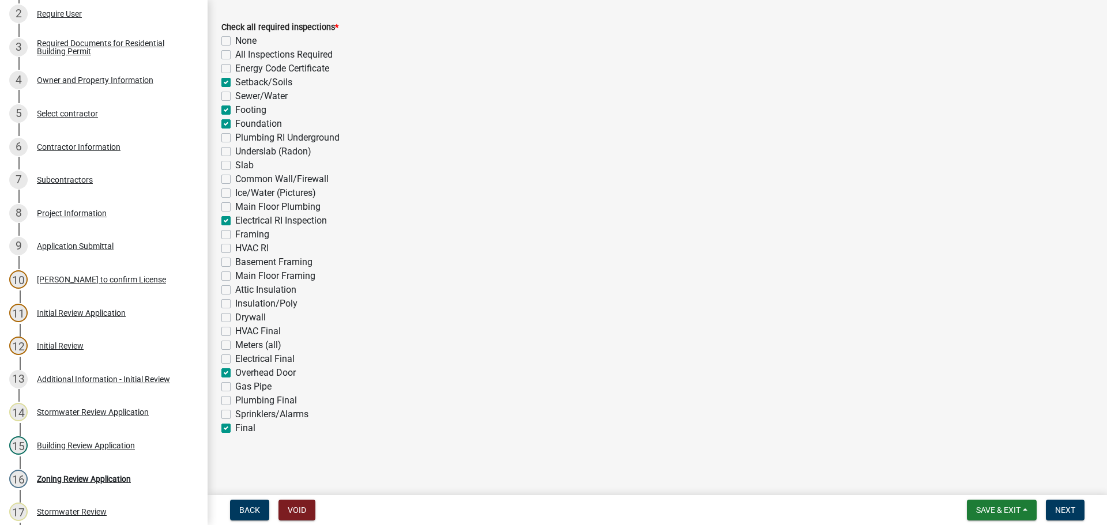
checkbox input "false"
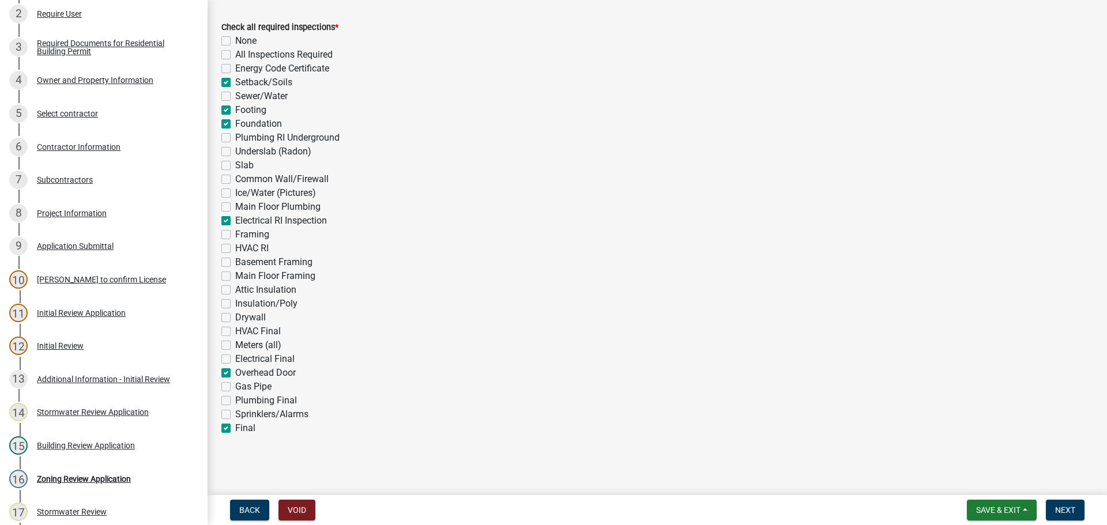
checkbox input "false"
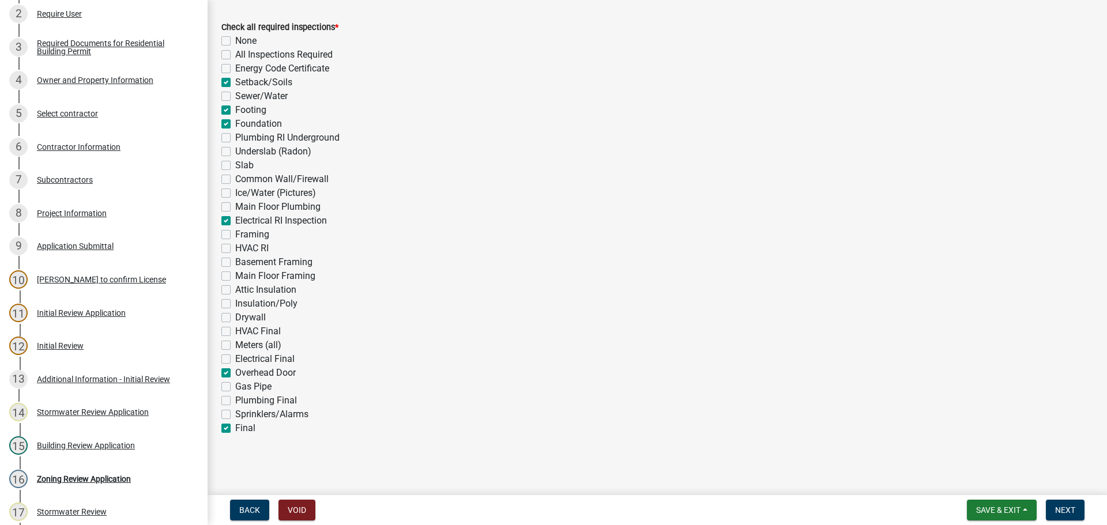
checkbox input "true"
checkbox input "false"
checkbox input "true"
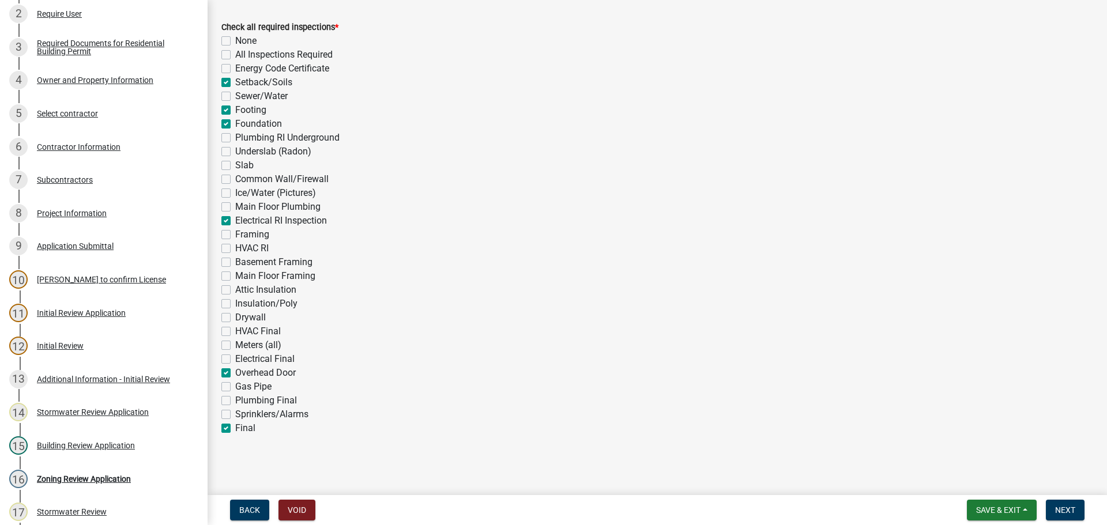
click at [235, 359] on label "Electrical Final" at bounding box center [264, 359] width 59 height 14
click at [235, 359] on input "Electrical Final" at bounding box center [238, 355] width 7 height 7
checkbox input "true"
checkbox input "false"
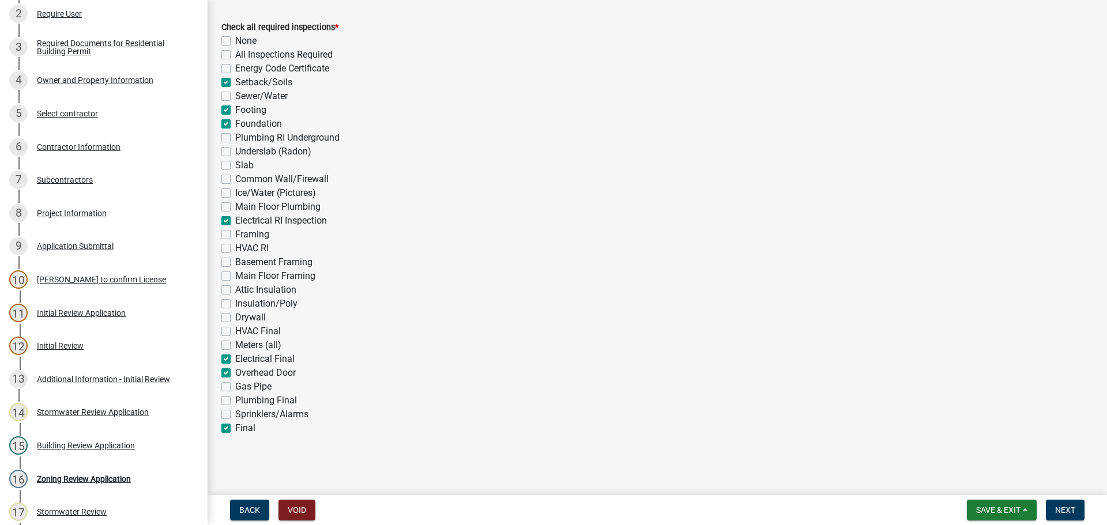
checkbox input "false"
checkbox input "true"
checkbox input "false"
checkbox input "true"
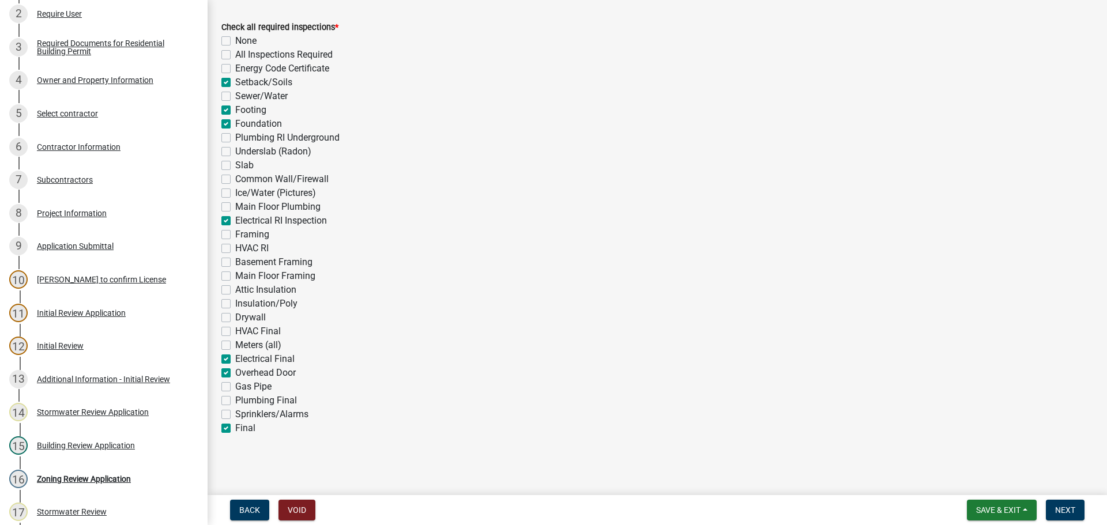
checkbox input "false"
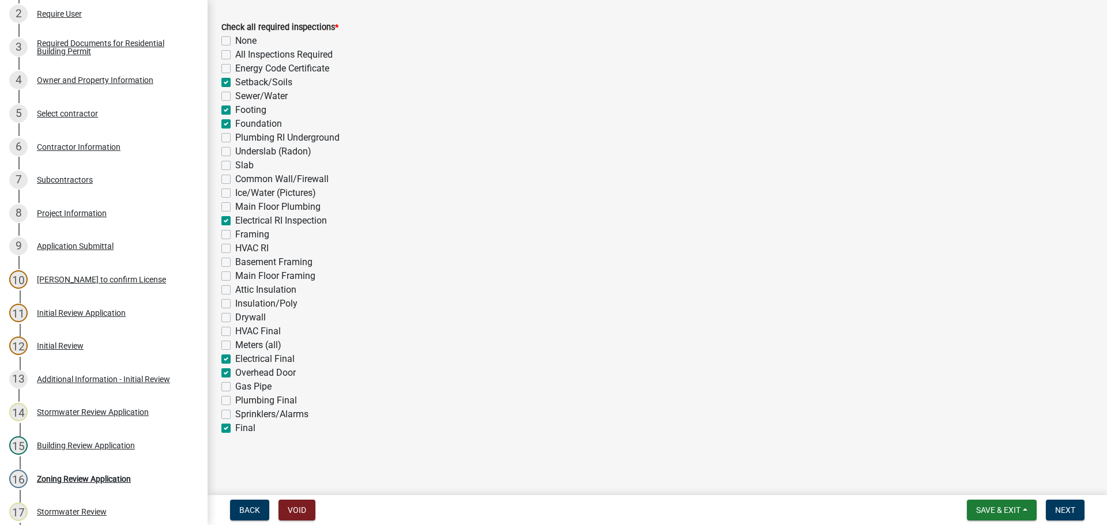
checkbox input "false"
checkbox input "true"
checkbox input "false"
click at [1069, 516] on button "Next" at bounding box center [1065, 510] width 39 height 21
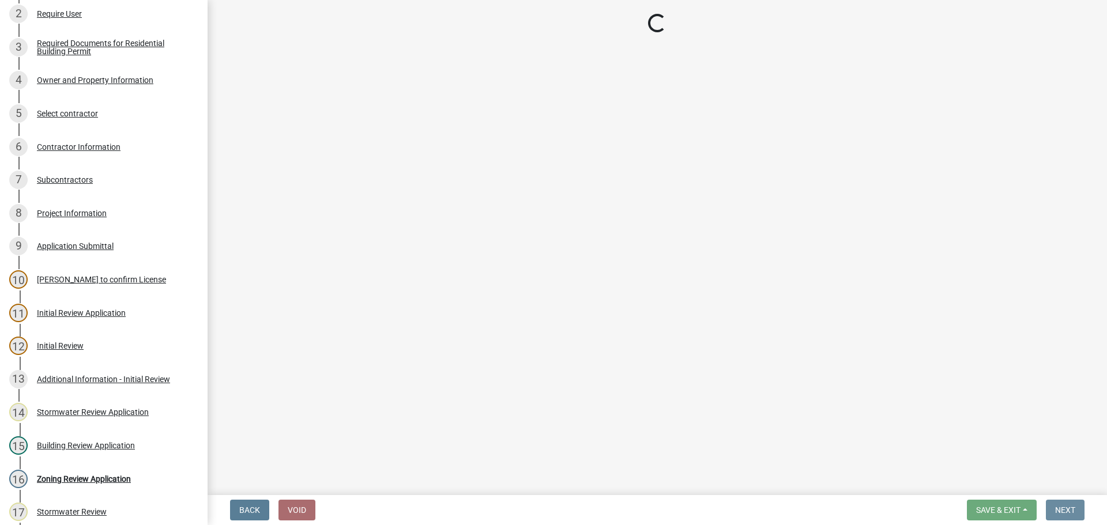
scroll to position [0, 0]
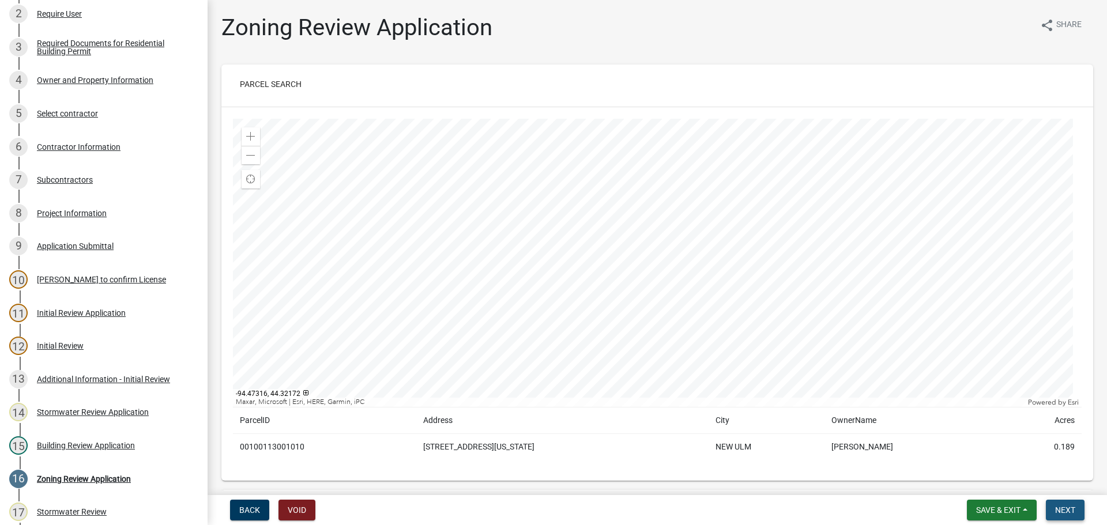
click at [1062, 508] on span "Next" at bounding box center [1065, 510] width 20 height 9
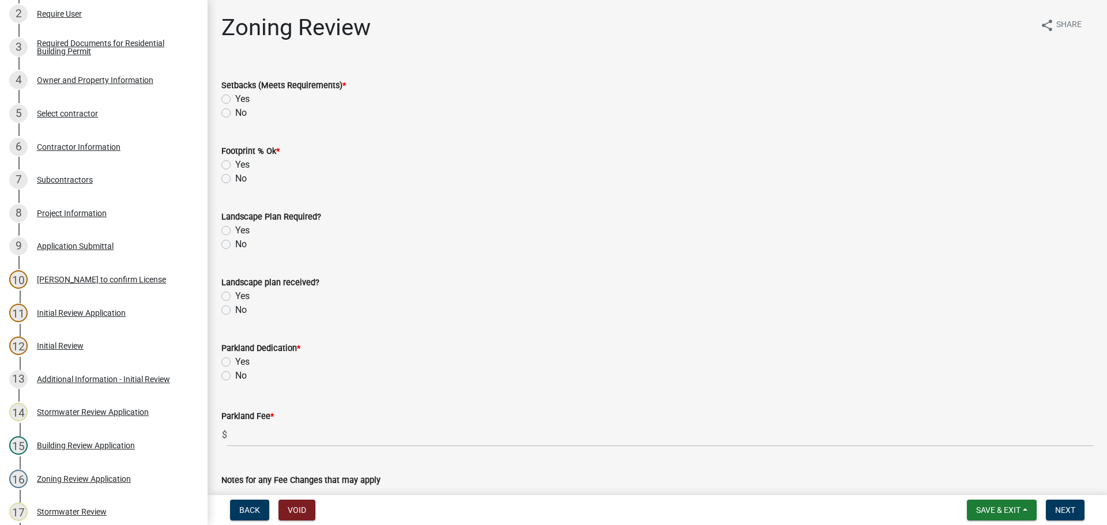
click at [235, 97] on label "Yes" at bounding box center [242, 99] width 14 height 14
click at [235, 97] on input "Yes" at bounding box center [238, 95] width 7 height 7
click at [235, 161] on label "Yes" at bounding box center [242, 165] width 14 height 14
click at [235, 161] on input "Yes" at bounding box center [238, 161] width 7 height 7
click at [235, 246] on label "No" at bounding box center [241, 245] width 12 height 14
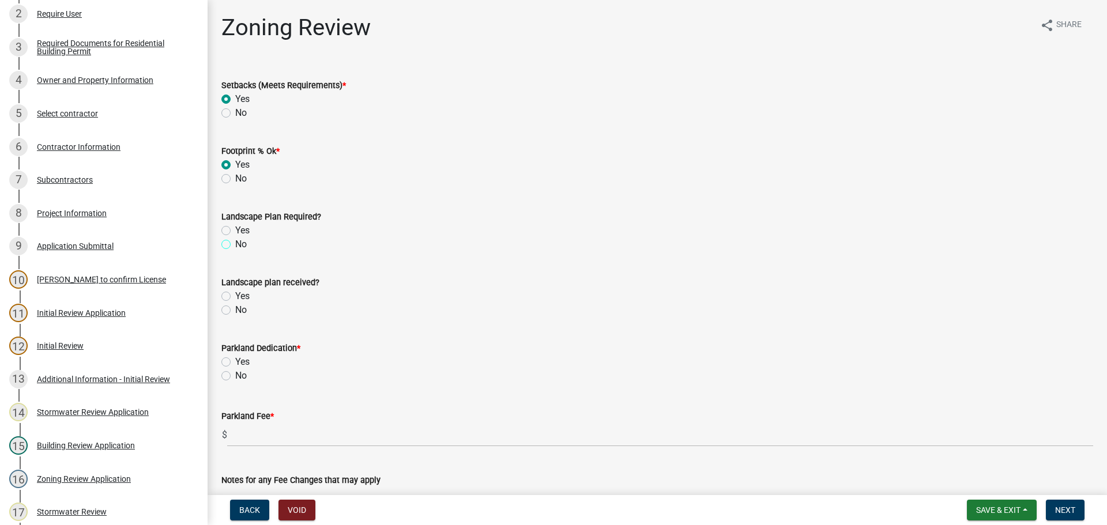
click at [235, 245] on input "No" at bounding box center [238, 241] width 7 height 7
drag, startPoint x: 223, startPoint y: 307, endPoint x: 231, endPoint y: 311, distance: 9.5
click at [235, 307] on label "No" at bounding box center [241, 310] width 12 height 14
click at [235, 307] on input "No" at bounding box center [238, 306] width 7 height 7
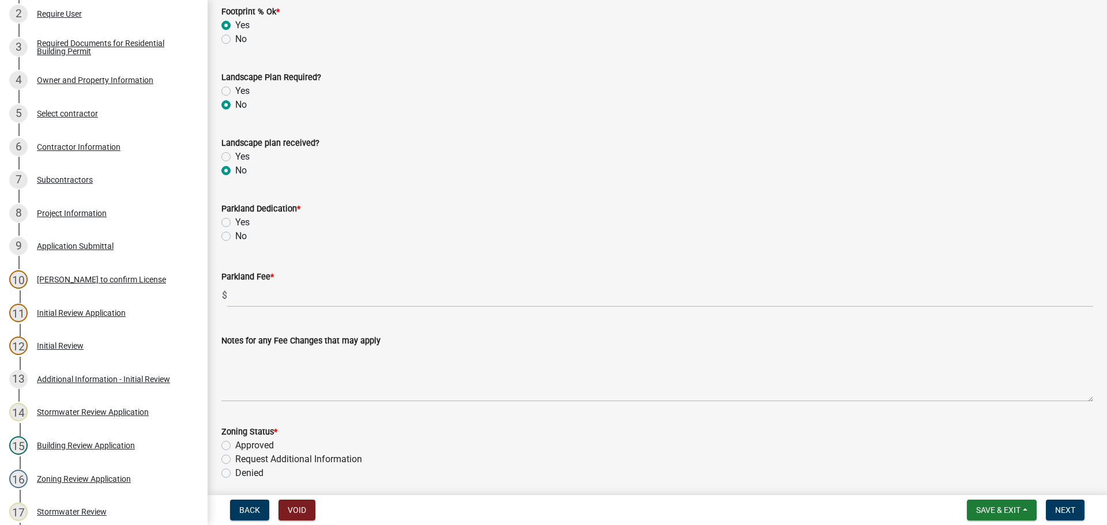
scroll to position [173, 0]
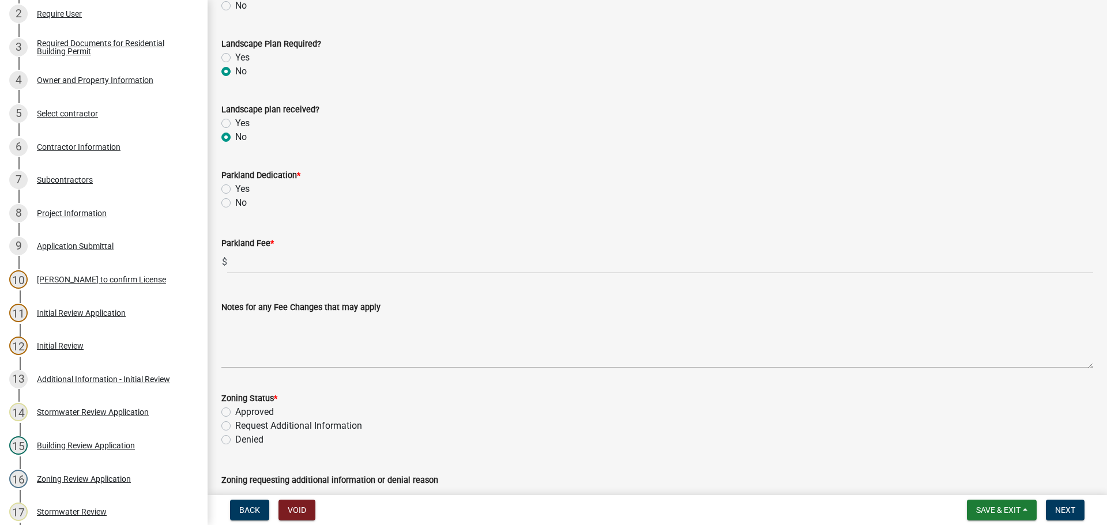
click at [235, 201] on label "No" at bounding box center [241, 203] width 12 height 14
click at [235, 201] on input "No" at bounding box center [238, 199] width 7 height 7
click at [235, 412] on label "Approved" at bounding box center [254, 412] width 39 height 14
click at [235, 412] on input "Approved" at bounding box center [238, 408] width 7 height 7
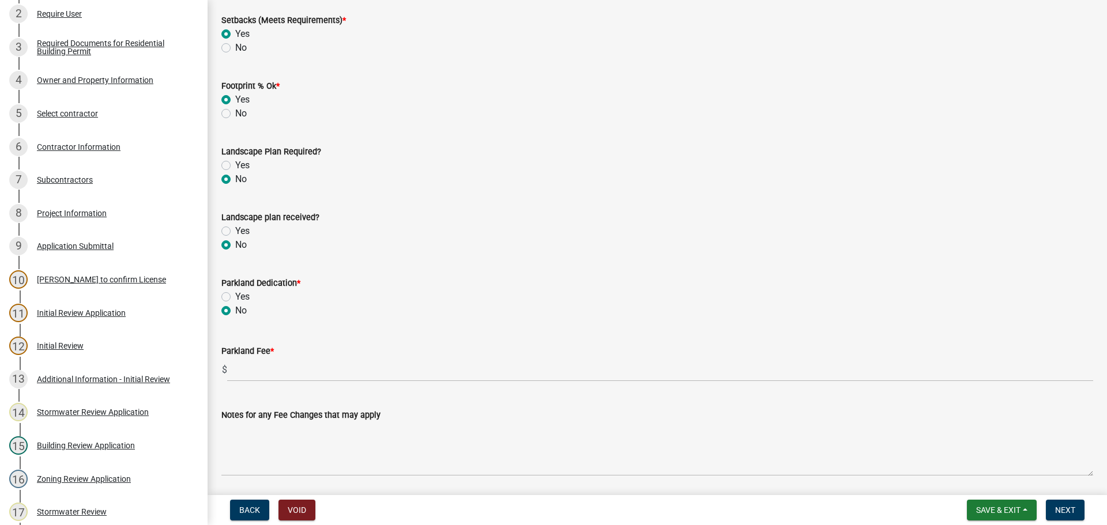
scroll to position [278, 0]
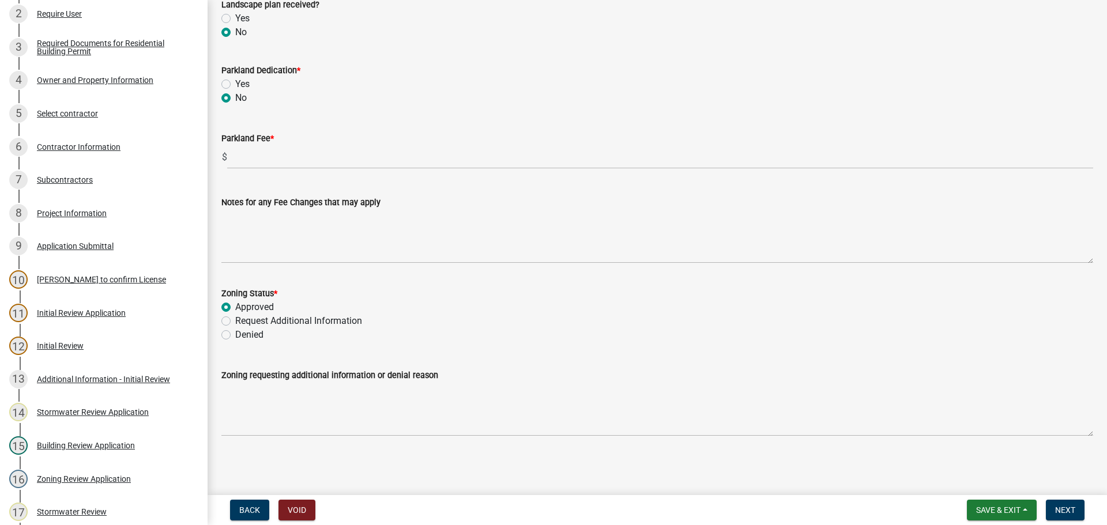
click at [235, 323] on label "Request Additional Information" at bounding box center [298, 321] width 127 height 14
click at [235, 322] on input "Request Additional Information" at bounding box center [238, 317] width 7 height 7
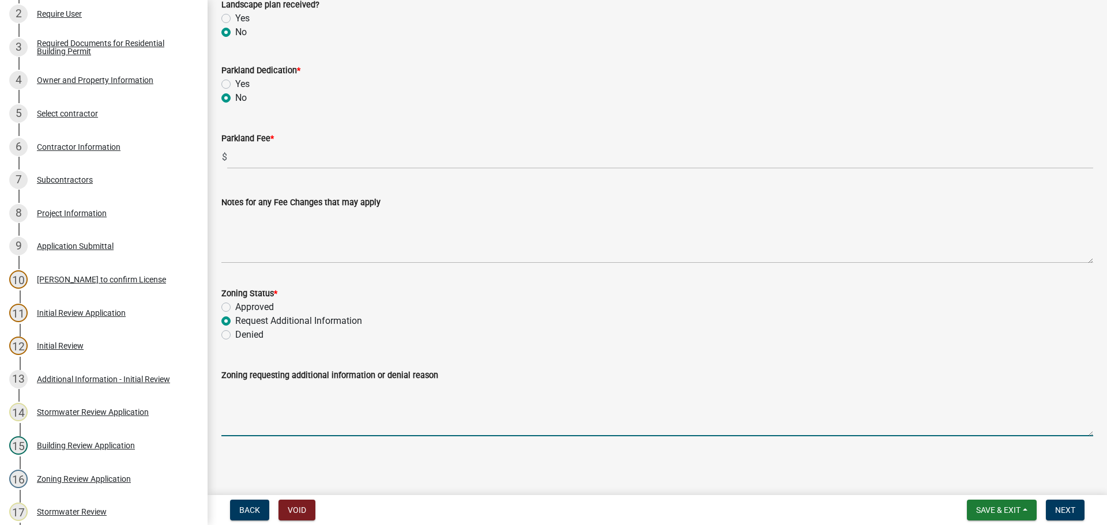
click at [273, 406] on textarea "Zoning requesting additional information or denial reason" at bounding box center [657, 409] width 872 height 54
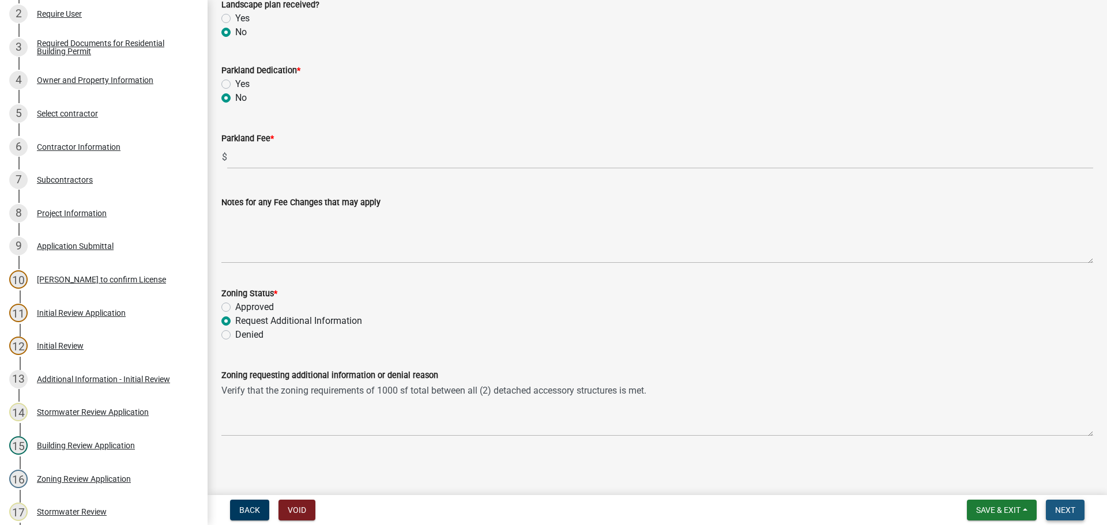
click at [1065, 510] on span "Next" at bounding box center [1065, 510] width 20 height 9
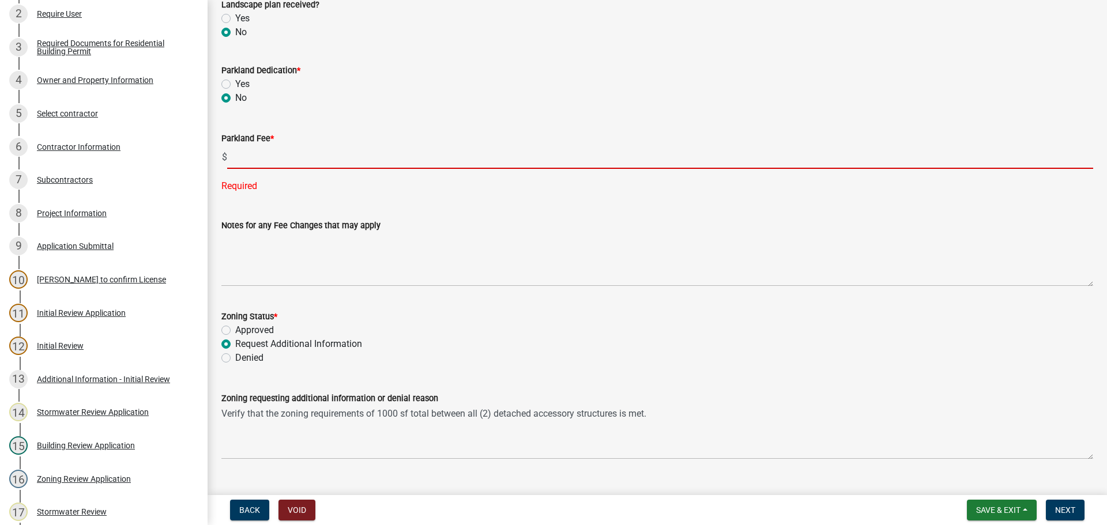
click at [255, 157] on input "text" at bounding box center [660, 157] width 866 height 24
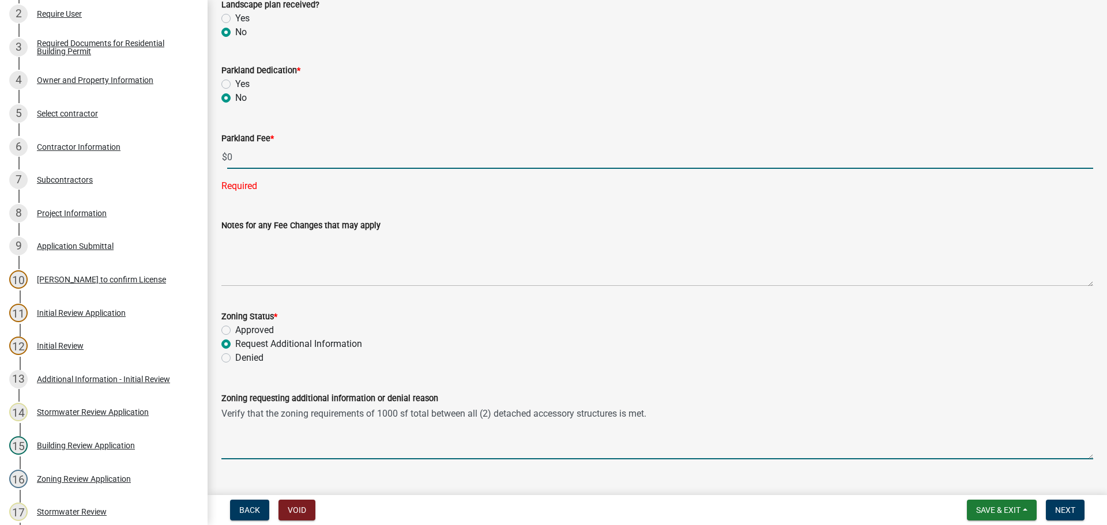
click at [952, 431] on textarea "Verify that the zoning requirements of 1000 sf total between all (2) detached a…" at bounding box center [657, 432] width 872 height 54
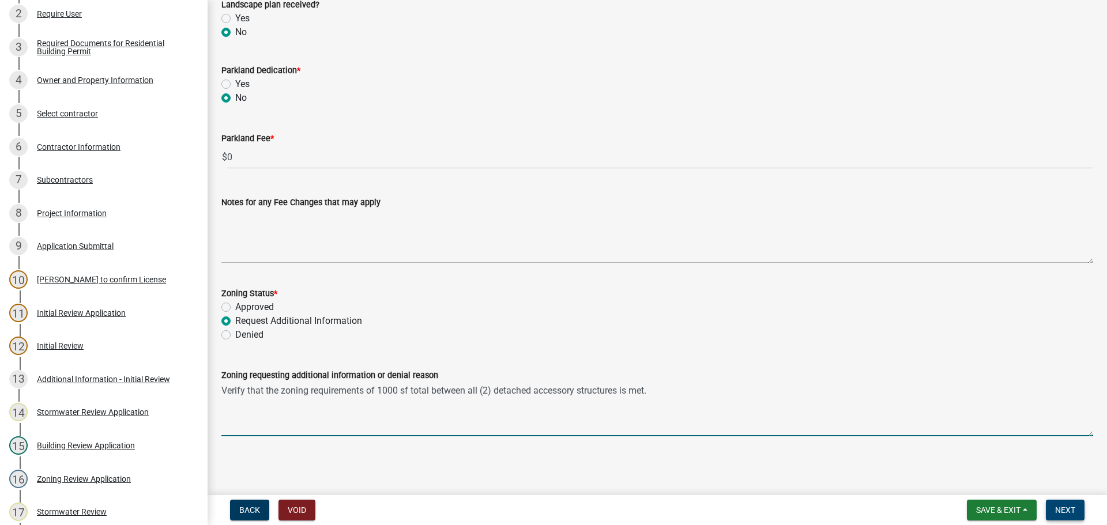
click at [1071, 513] on span "Next" at bounding box center [1065, 510] width 20 height 9
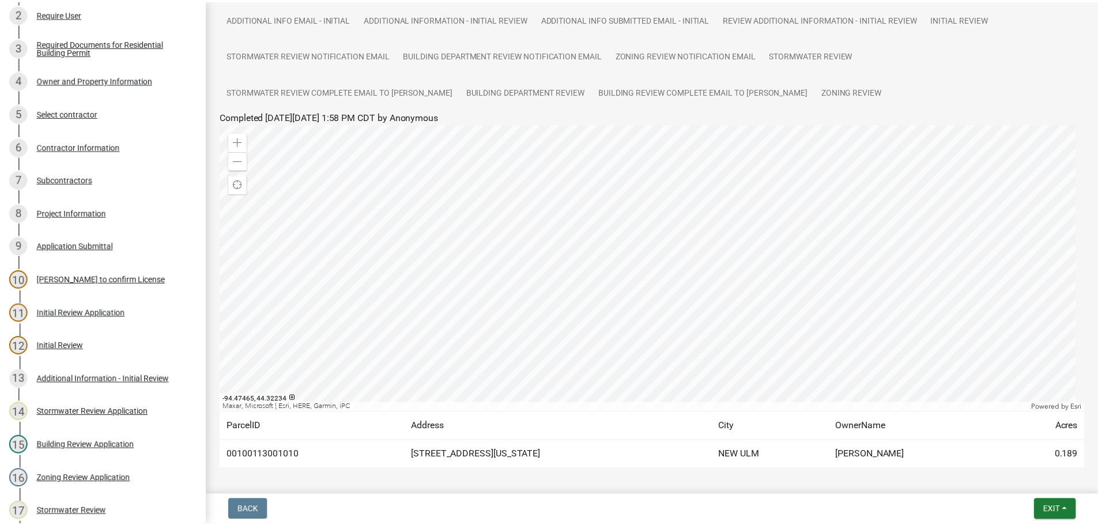
scroll to position [173, 0]
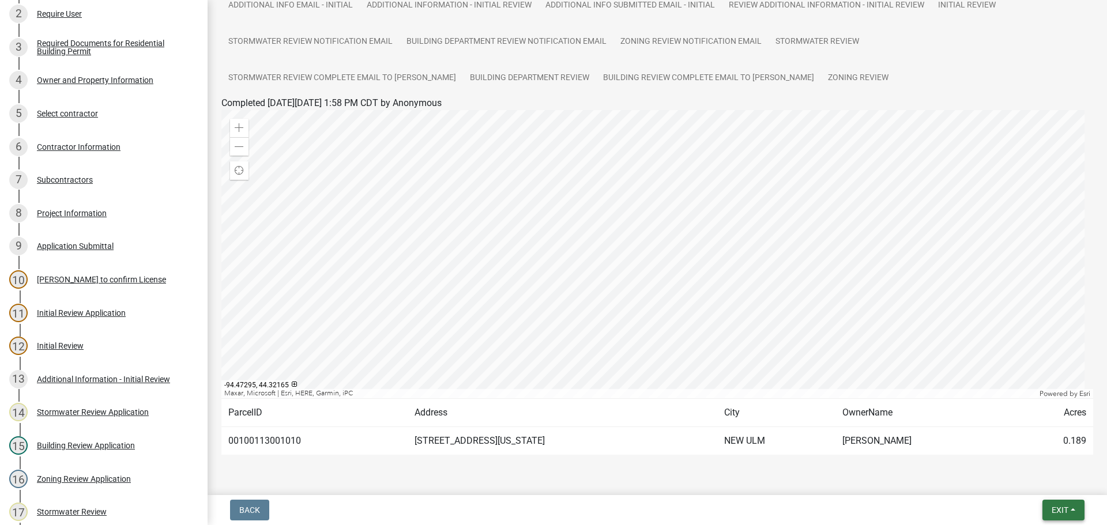
click at [1063, 514] on span "Exit" at bounding box center [1060, 510] width 17 height 9
click at [1040, 484] on button "Save & Exit" at bounding box center [1038, 480] width 92 height 28
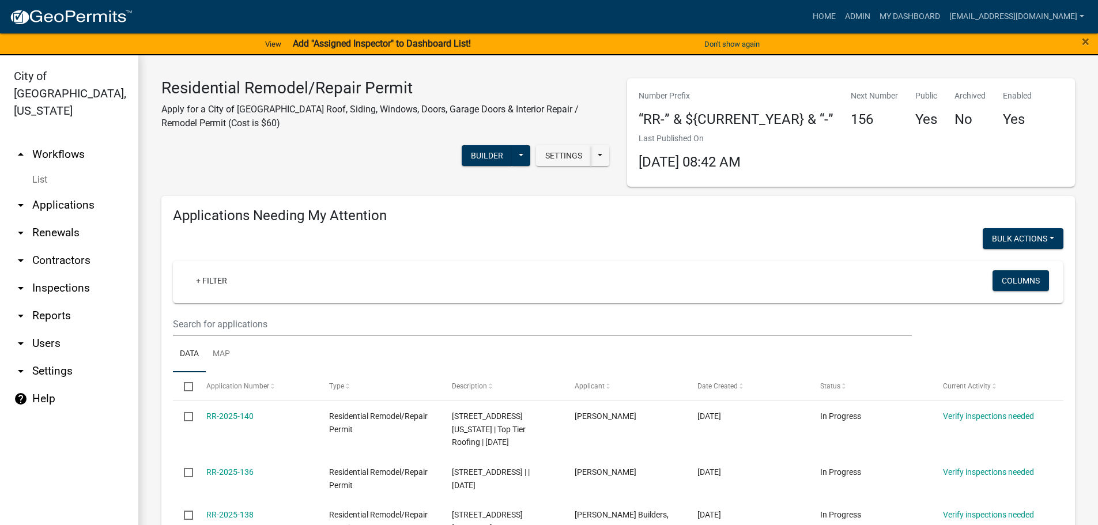
click at [35, 192] on link "arrow_drop_down Applications" at bounding box center [69, 205] width 138 height 28
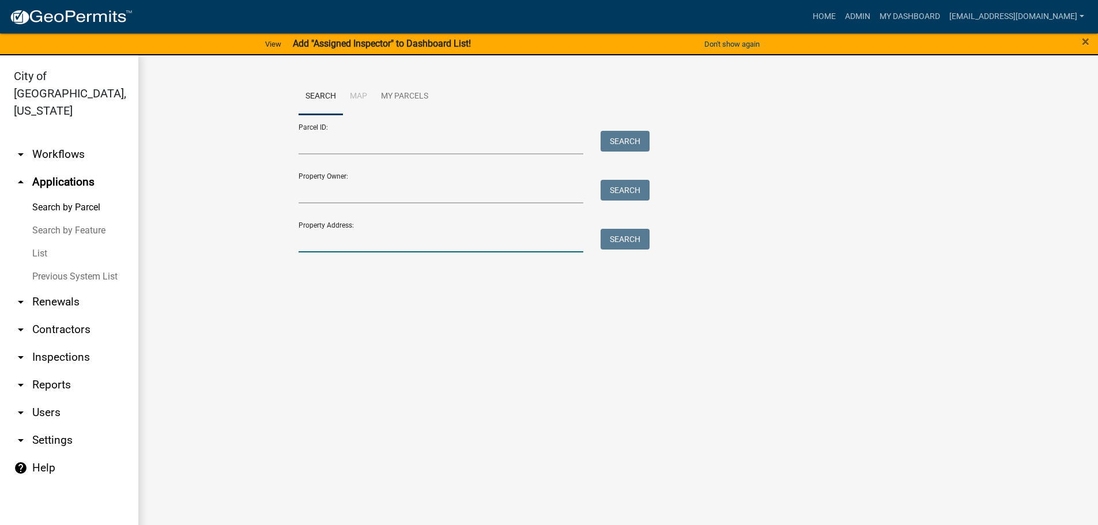
click at [350, 242] on input "Property Address:" at bounding box center [441, 241] width 285 height 24
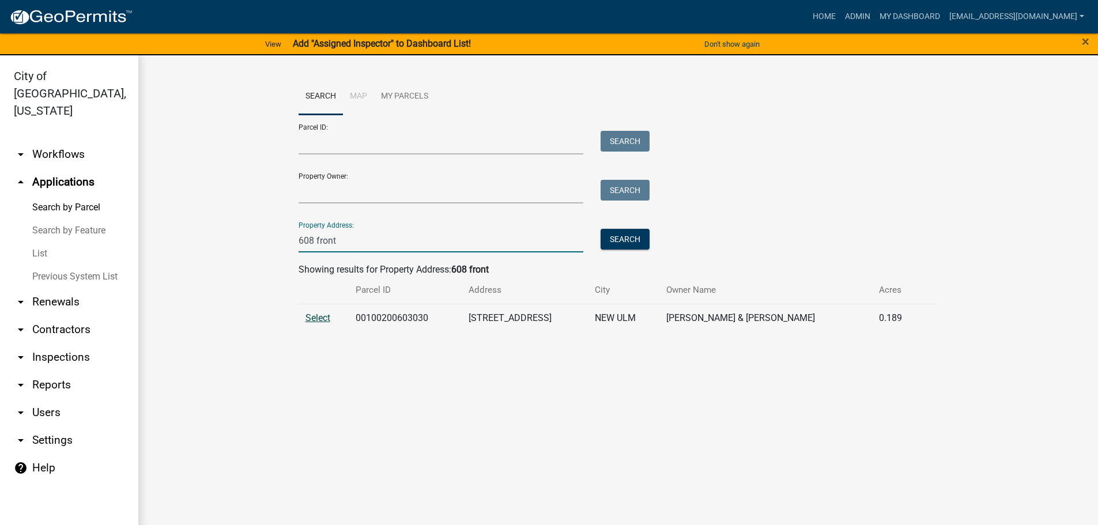
click at [322, 321] on span "Select" at bounding box center [318, 317] width 25 height 11
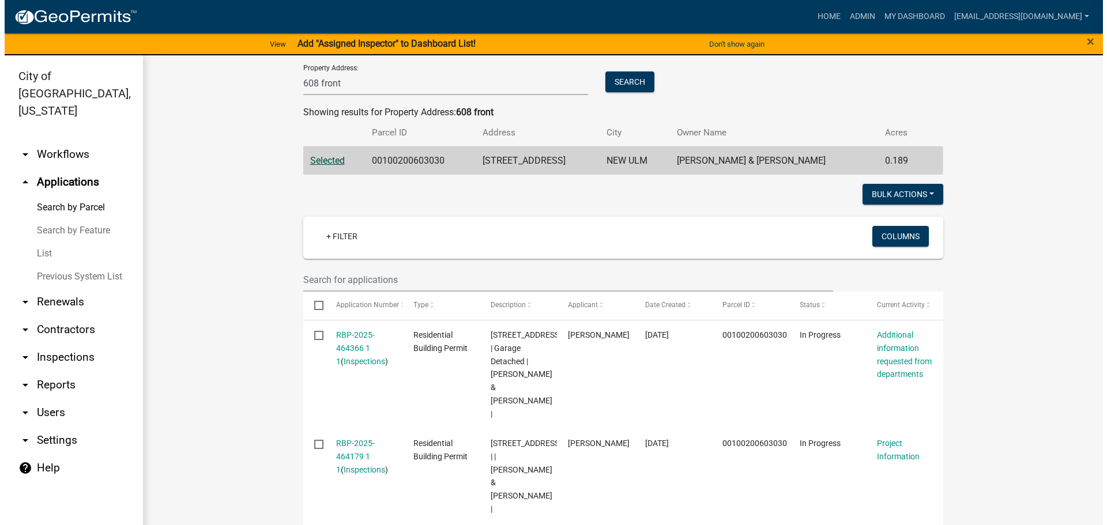
scroll to position [173, 0]
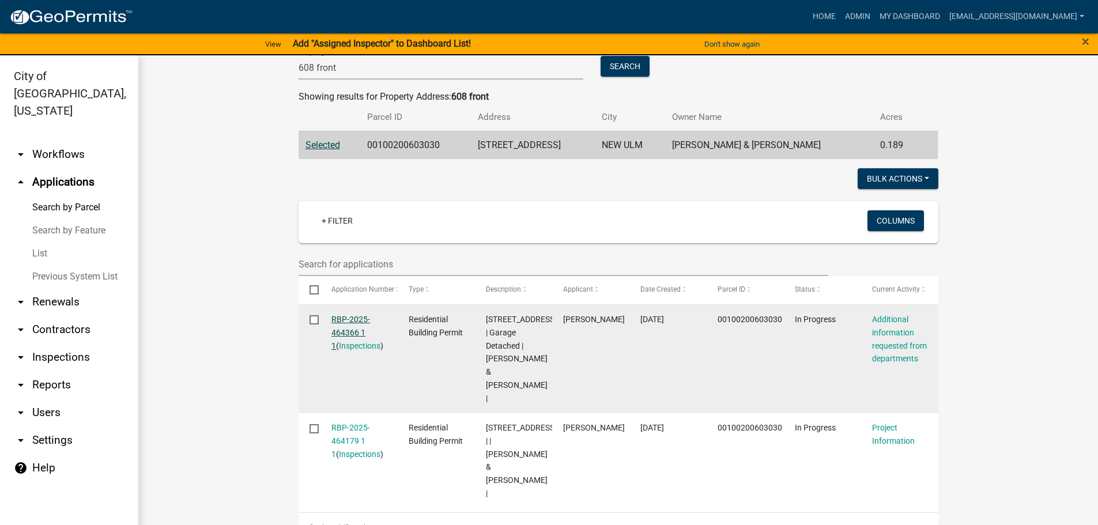
click at [340, 332] on link "RBP-2025-464366 1 1" at bounding box center [351, 333] width 39 height 36
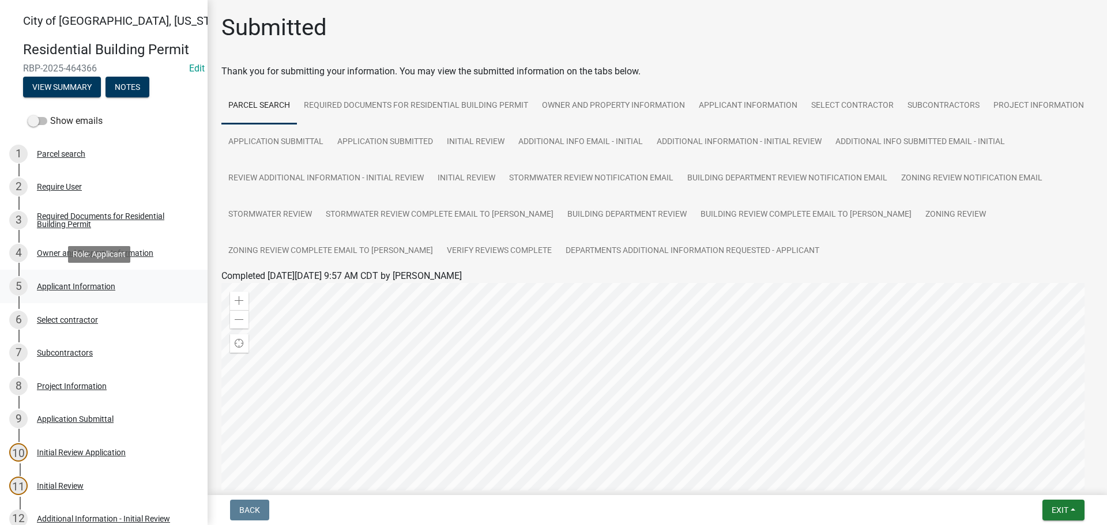
click at [93, 283] on div "Applicant Information" at bounding box center [76, 287] width 78 height 8
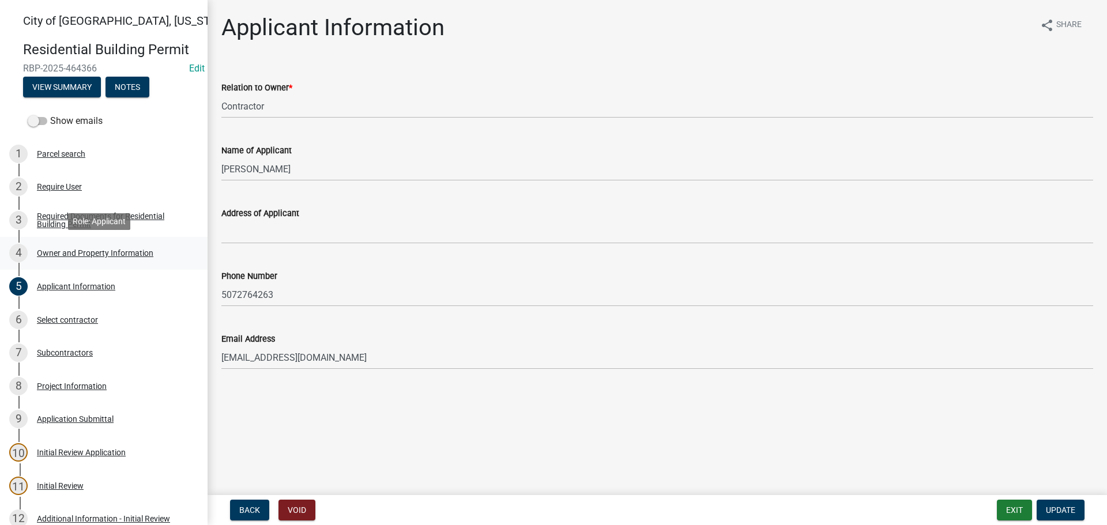
click at [92, 253] on div "Owner and Property Information" at bounding box center [95, 253] width 116 height 8
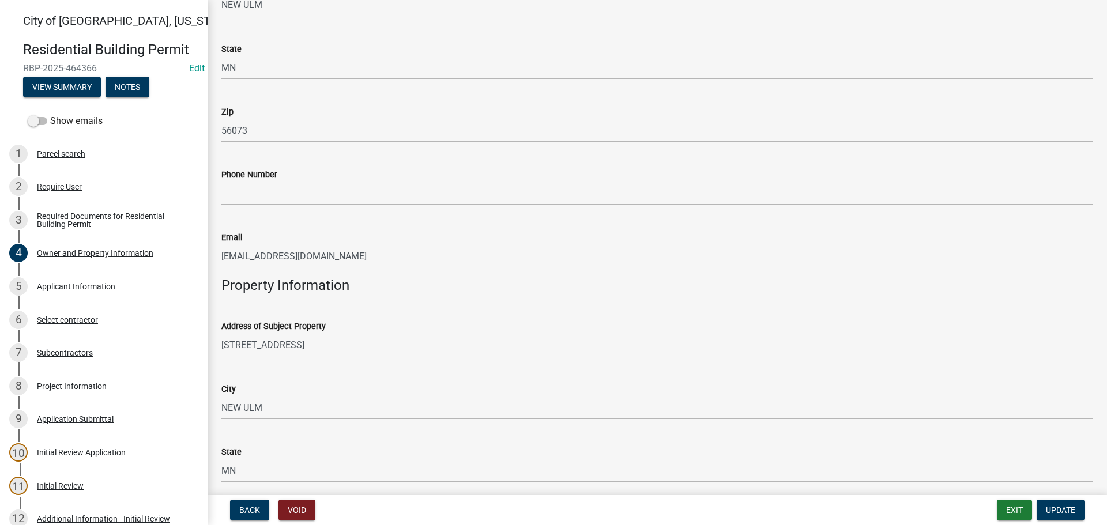
scroll to position [404, 0]
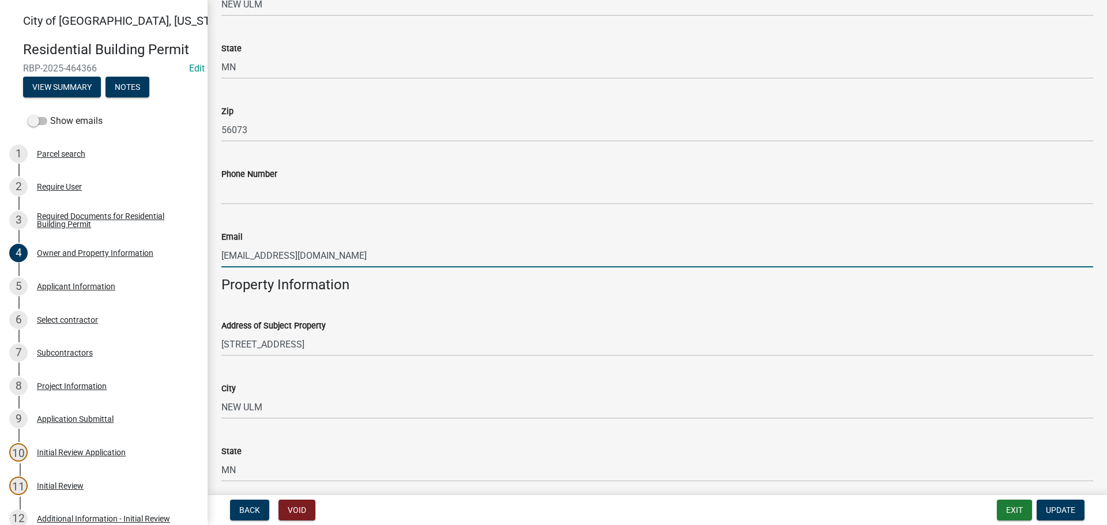
drag, startPoint x: 334, startPoint y: 254, endPoint x: 214, endPoint y: 251, distance: 120.0
click at [214, 251] on div "Email jjdezeeuw128@gmail.com" at bounding box center [657, 241] width 889 height 54
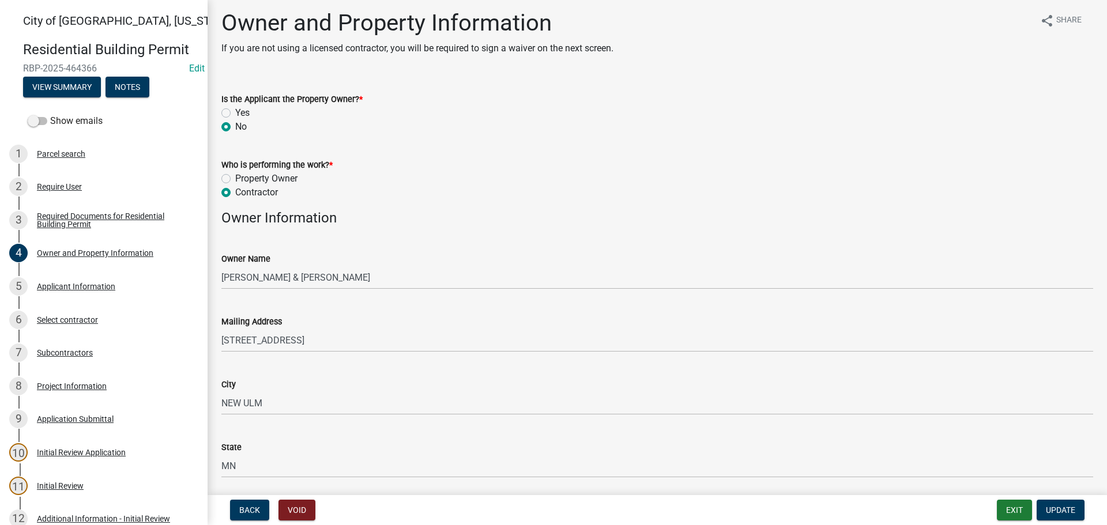
scroll to position [0, 0]
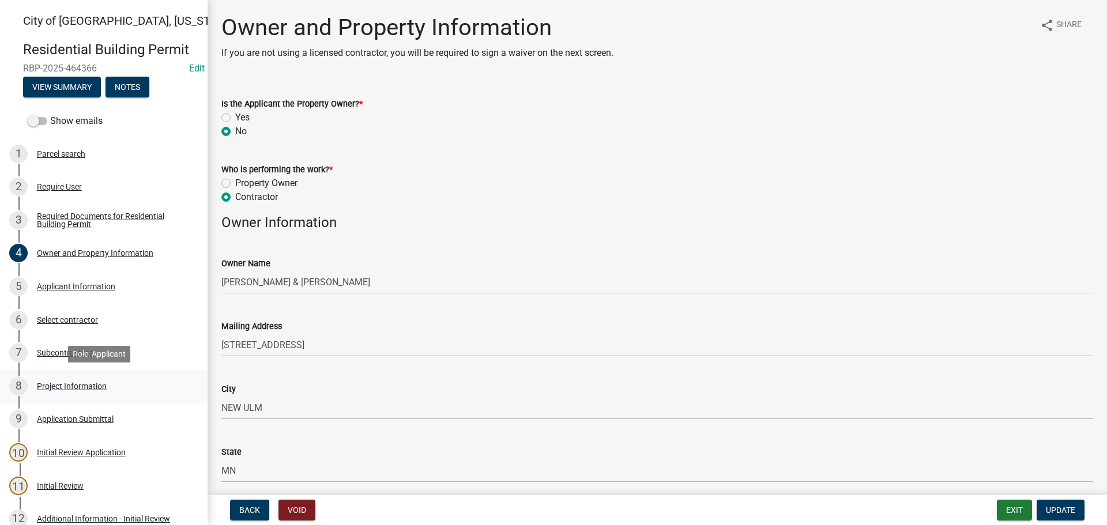
click at [74, 387] on div "Project Information" at bounding box center [72, 386] width 70 height 8
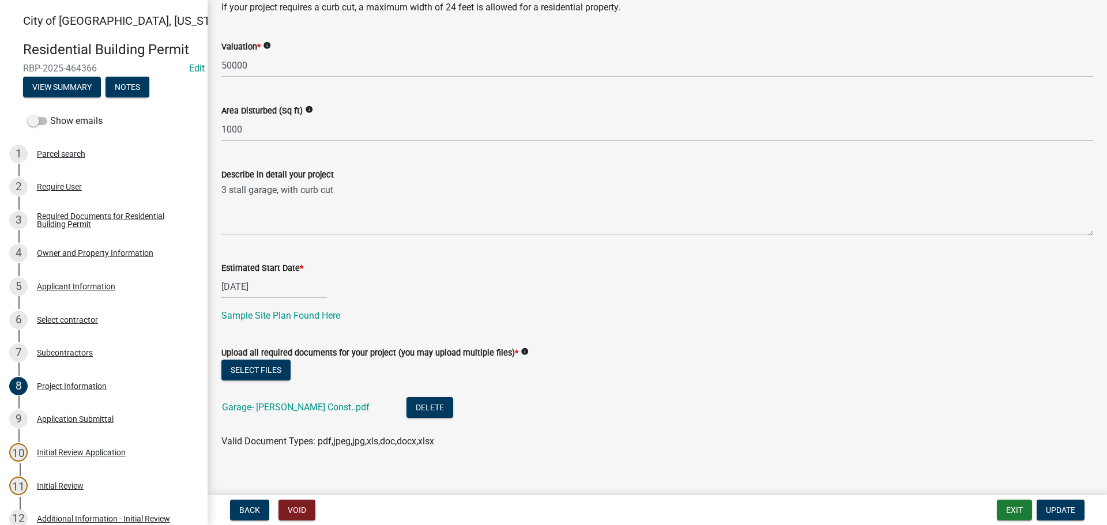
scroll to position [268, 0]
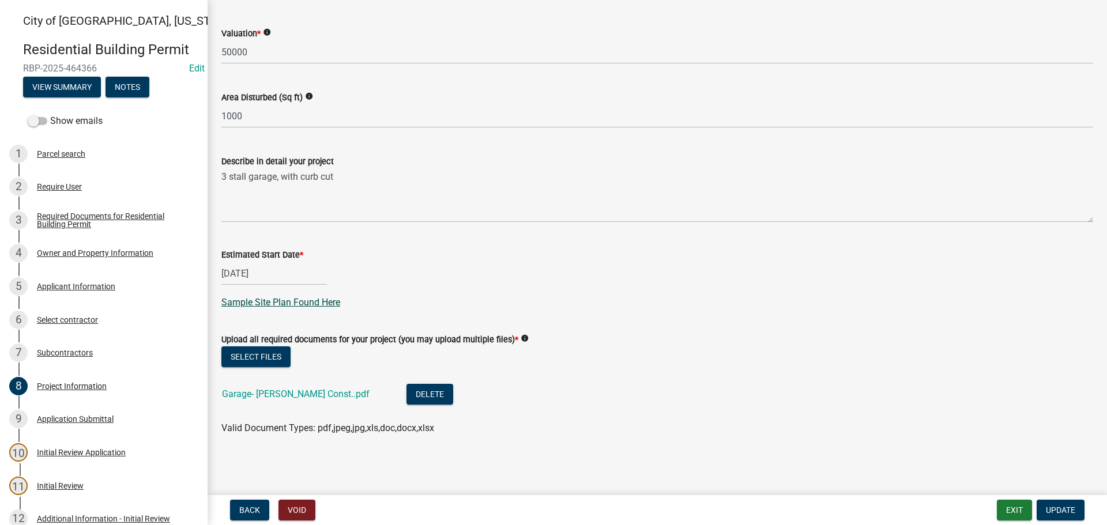
click at [298, 302] on link "Sample Site Plan Found Here" at bounding box center [280, 302] width 119 height 11
click at [278, 395] on link "Garage- Heil Const..pdf" at bounding box center [296, 394] width 148 height 11
click at [72, 287] on div "Applicant Information" at bounding box center [76, 287] width 78 height 8
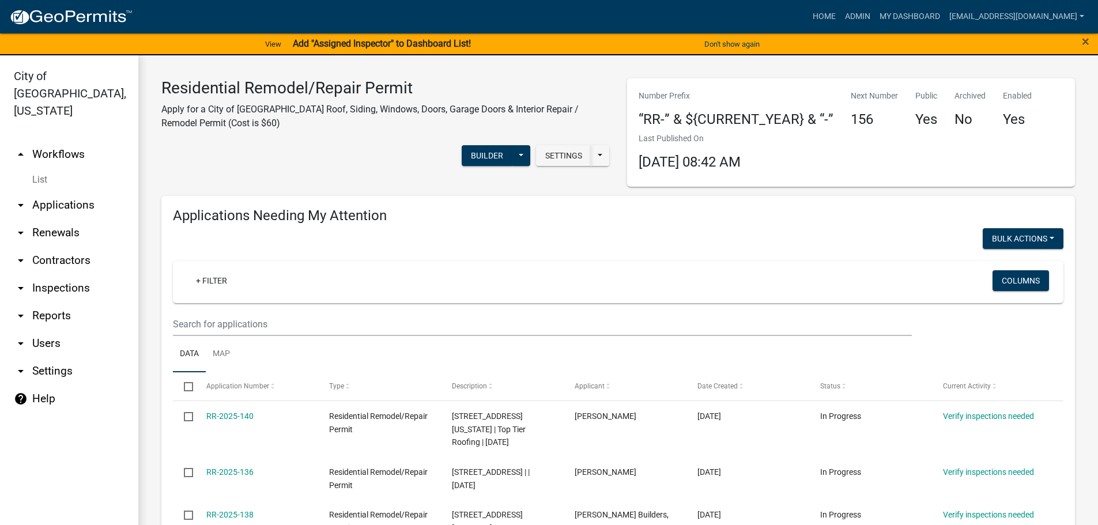
scroll to position [58, 0]
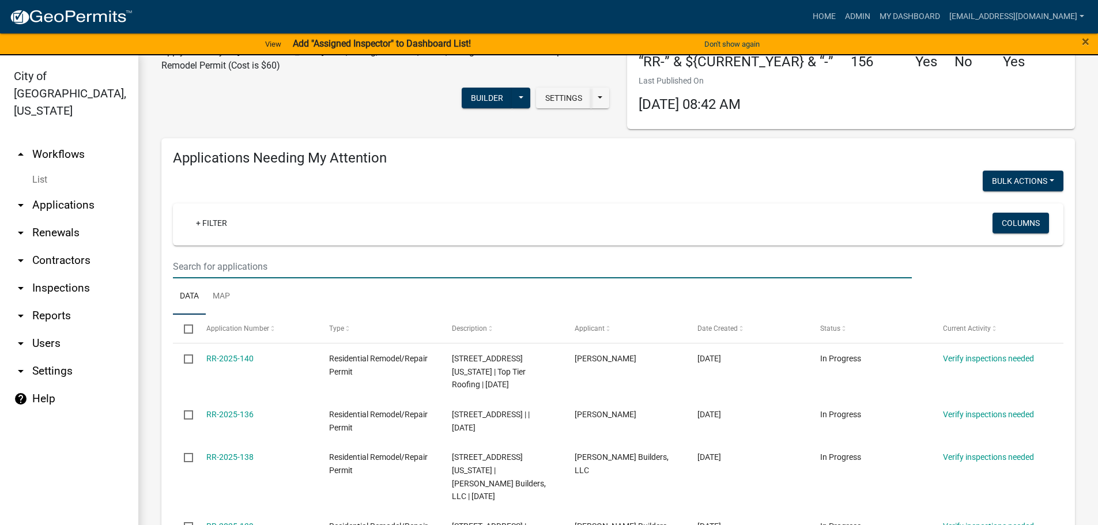
click at [211, 265] on input "text" at bounding box center [542, 267] width 739 height 24
type input "608"
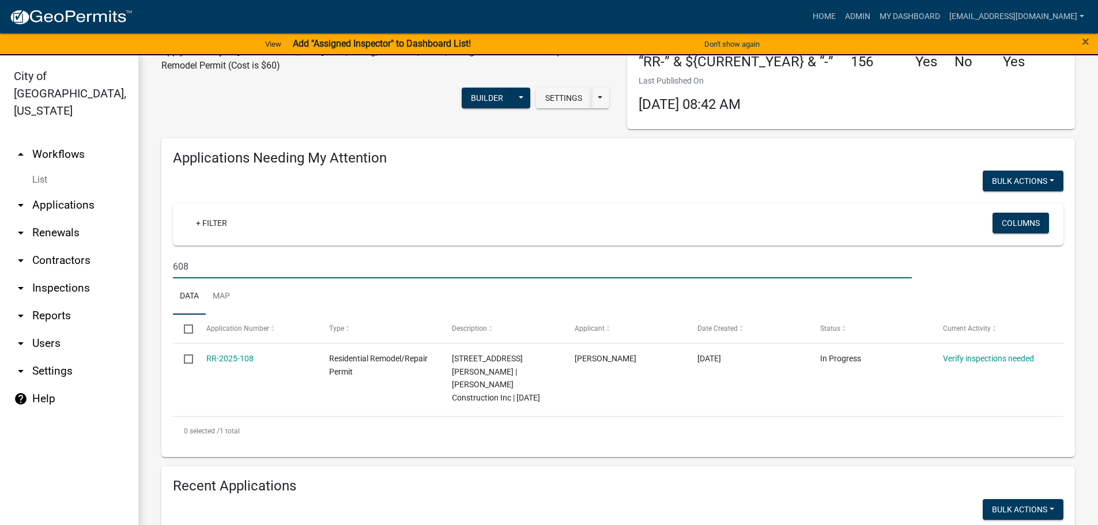
scroll to position [288, 0]
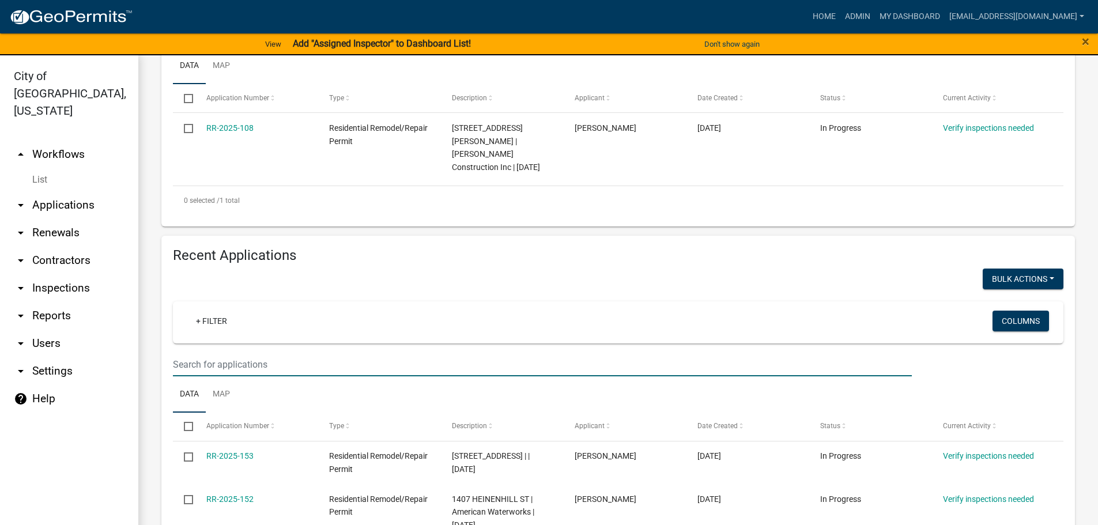
click at [228, 353] on input "text" at bounding box center [542, 365] width 739 height 24
type input "608"
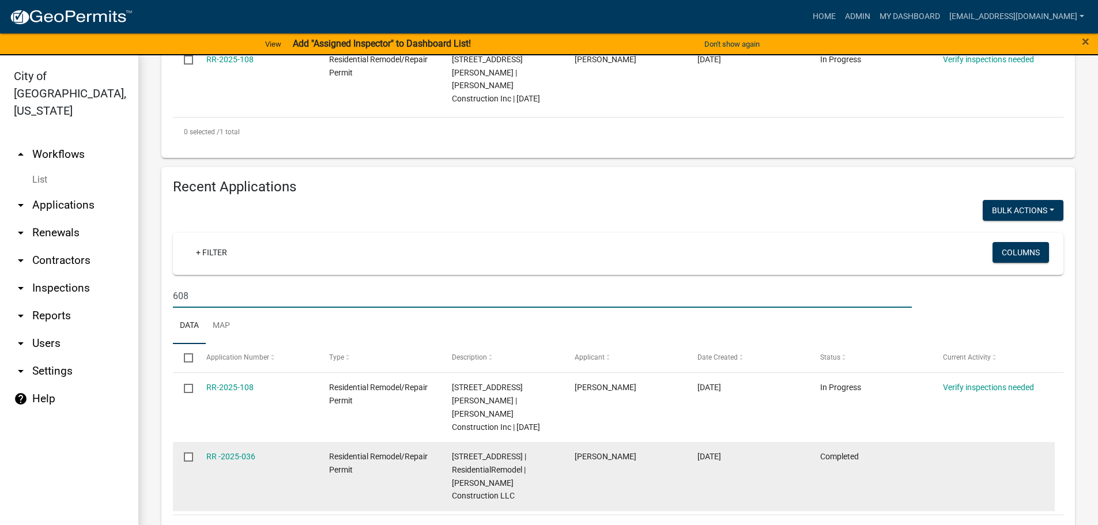
scroll to position [11, 0]
